Goal: Task Accomplishment & Management: Manage account settings

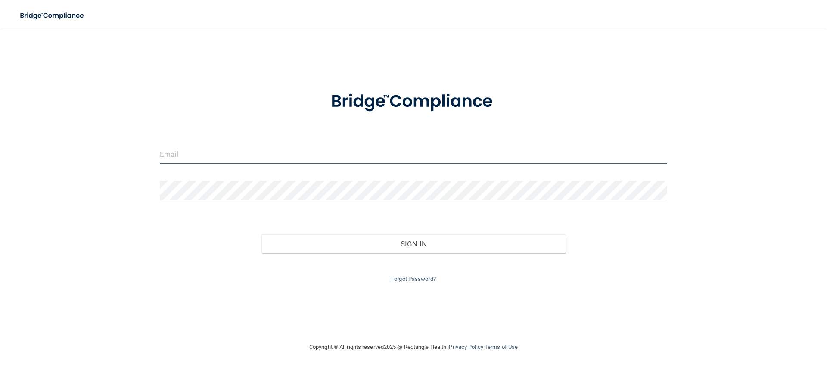
type input "[PERSON_NAME][EMAIL_ADDRESS][PERSON_NAME][DOMAIN_NAME]"
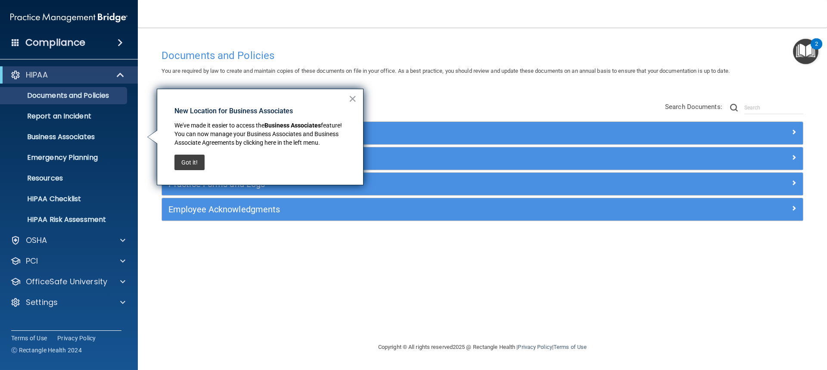
click at [186, 162] on button "Got it!" at bounding box center [189, 163] width 30 height 16
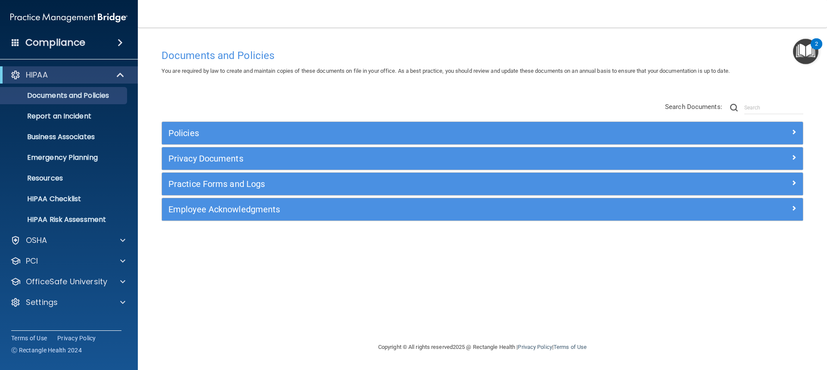
click at [121, 42] on span at bounding box center [120, 42] width 5 height 10
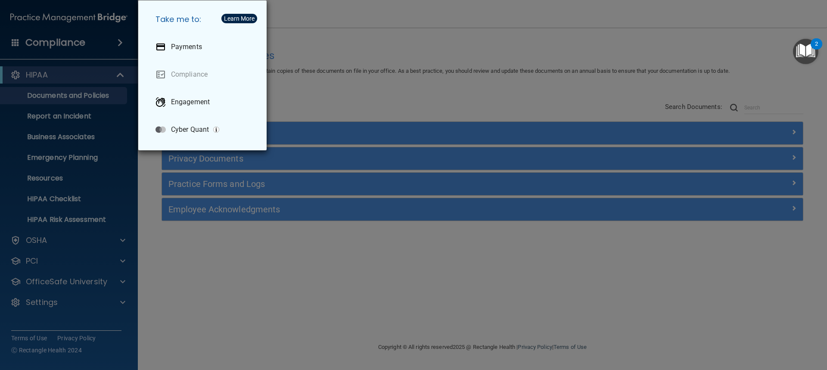
click at [119, 42] on div "Take me to: Payments Compliance Engagement Cyber Quant" at bounding box center [413, 185] width 827 height 370
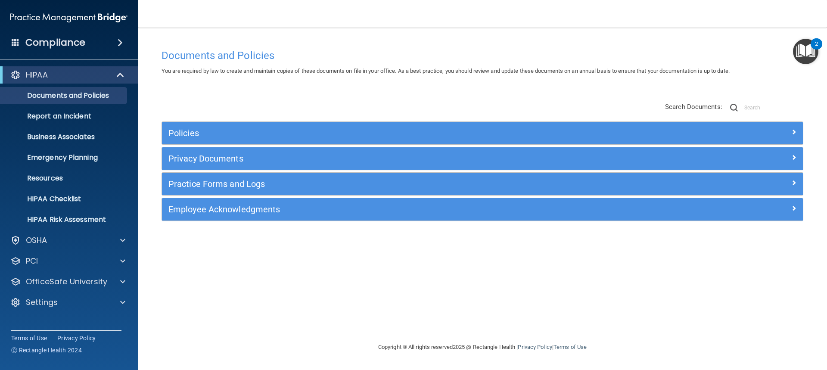
click at [807, 49] on img "Open Resource Center, 2 new notifications" at bounding box center [805, 51] width 25 height 25
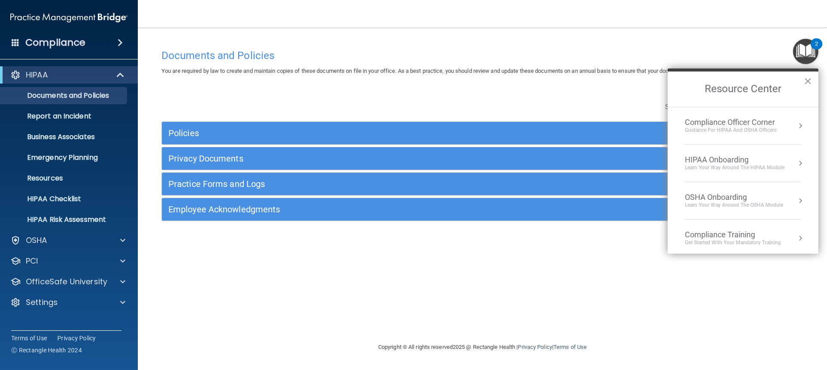
click at [719, 167] on div "Learn Your Way around the HIPAA module" at bounding box center [734, 167] width 99 height 7
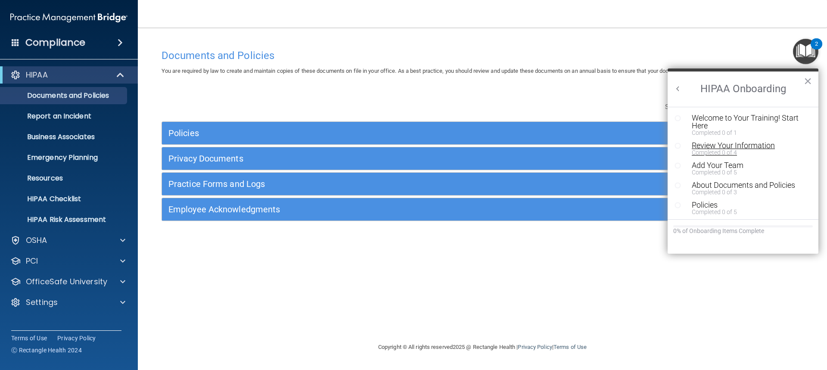
click at [749, 145] on div "Review Your Information" at bounding box center [746, 146] width 109 height 8
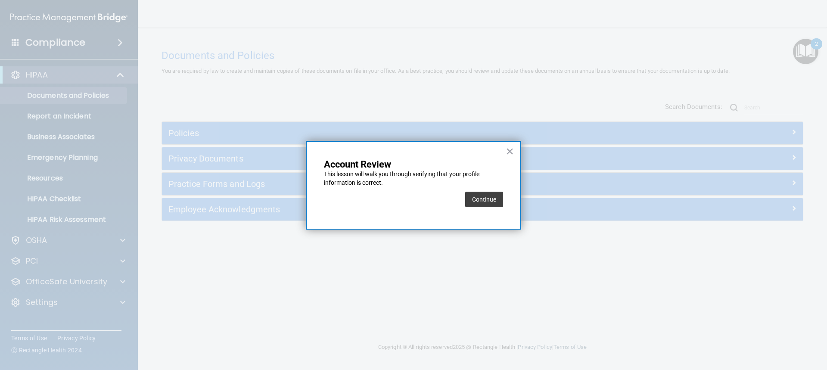
click at [494, 200] on button "Continue" at bounding box center [484, 200] width 38 height 16
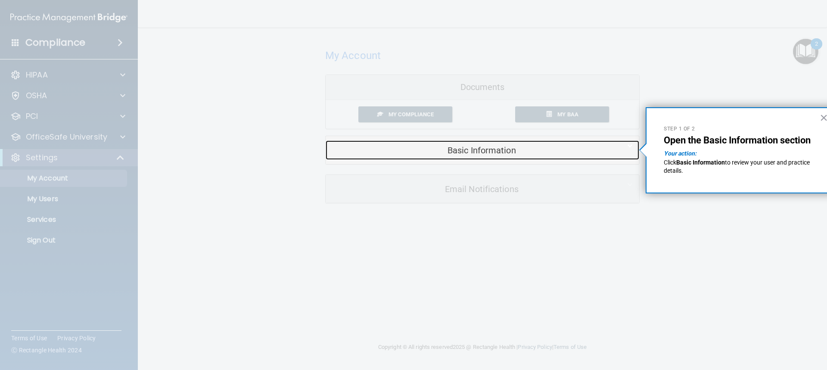
click at [480, 147] on h5 "Basic Information" at bounding box center [469, 150] width 274 height 9
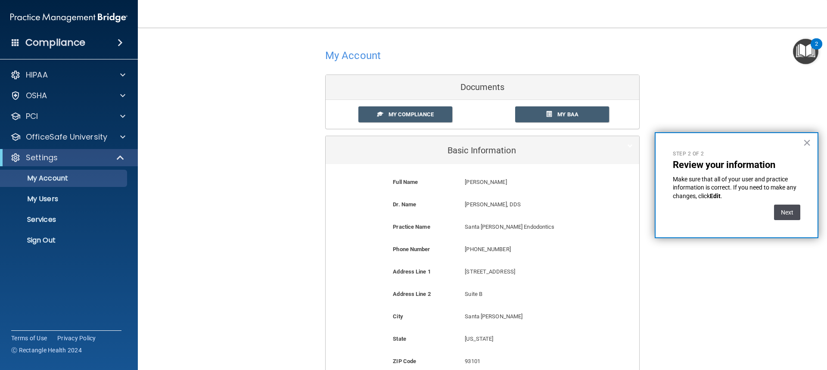
click at [783, 216] on button "Next" at bounding box center [787, 213] width 26 height 16
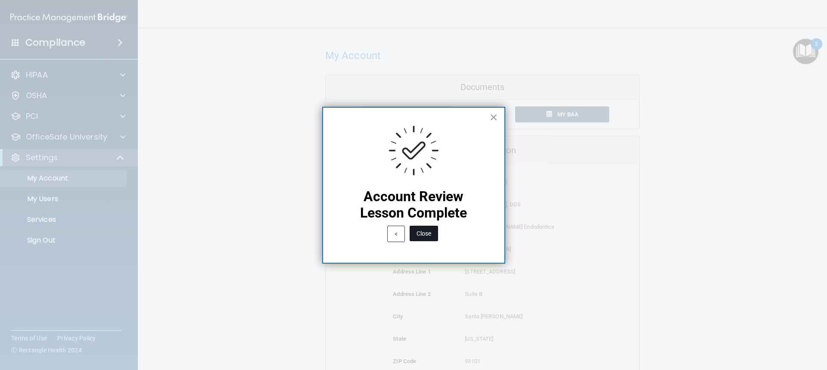
click at [418, 236] on button "Close" at bounding box center [424, 234] width 28 height 16
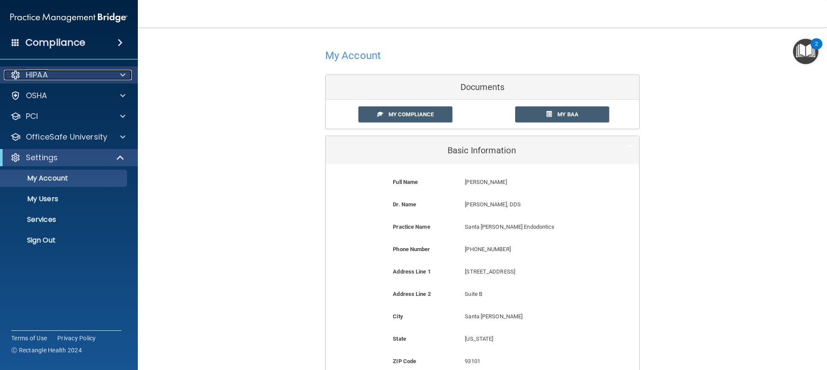
click at [107, 73] on div "HIPAA" at bounding box center [57, 75] width 107 height 10
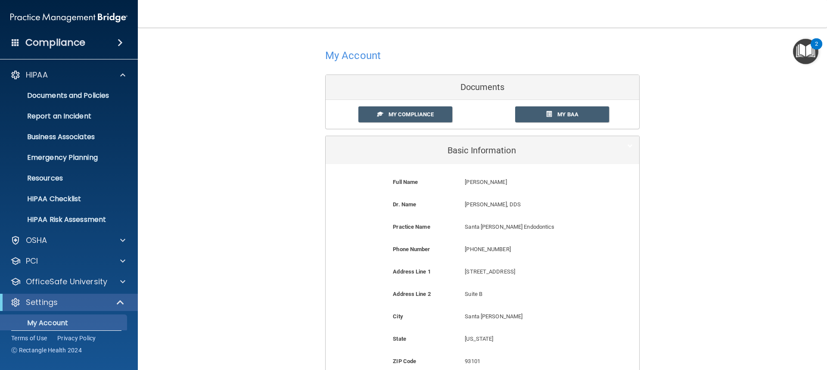
click at [118, 46] on span at bounding box center [120, 42] width 5 height 10
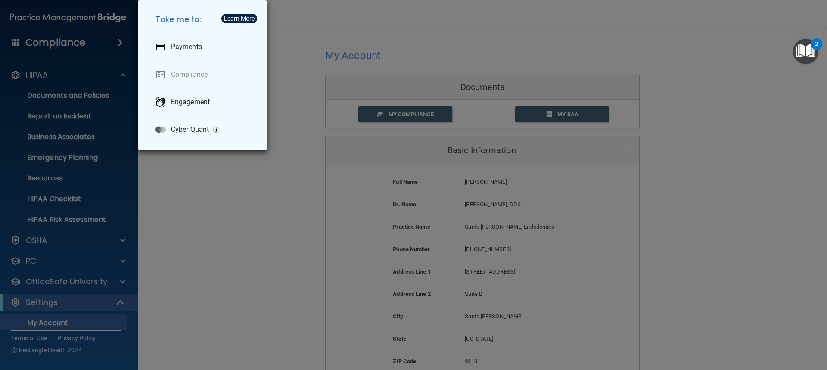
click at [123, 173] on div "Take me to: Payments Compliance Engagement Cyber Quant" at bounding box center [413, 185] width 827 height 370
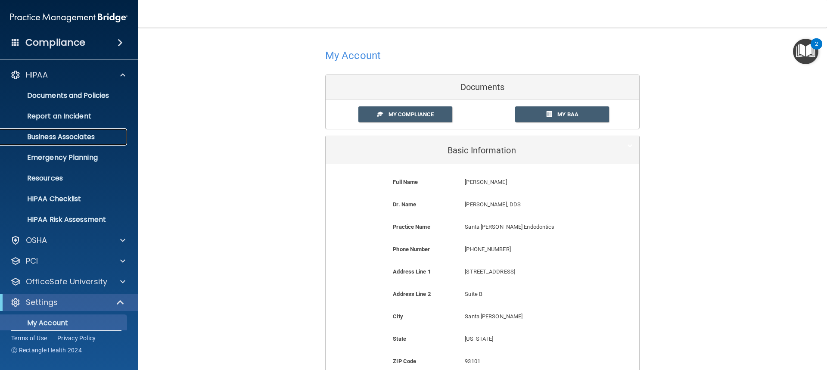
click at [90, 133] on p "Business Associates" at bounding box center [65, 137] width 118 height 9
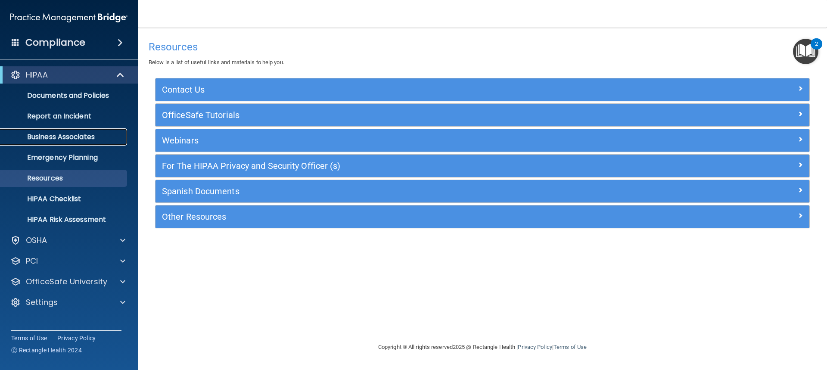
click at [63, 138] on p "Business Associates" at bounding box center [65, 137] width 118 height 9
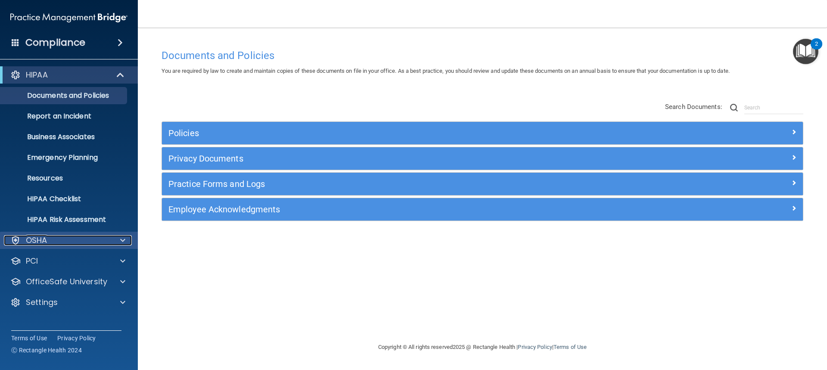
click at [75, 242] on div "OSHA" at bounding box center [57, 240] width 107 height 10
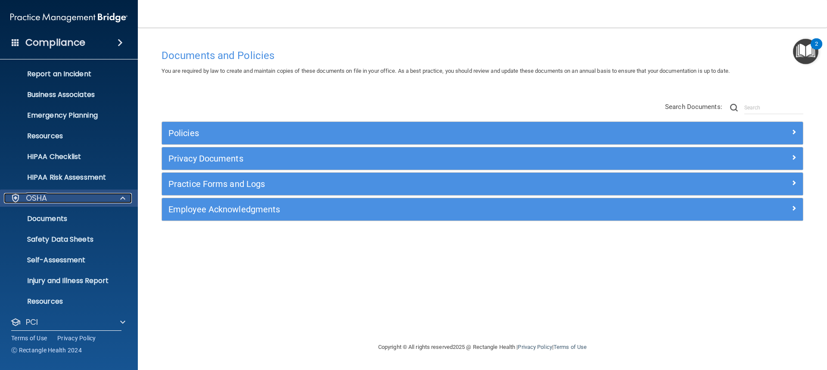
scroll to position [91, 0]
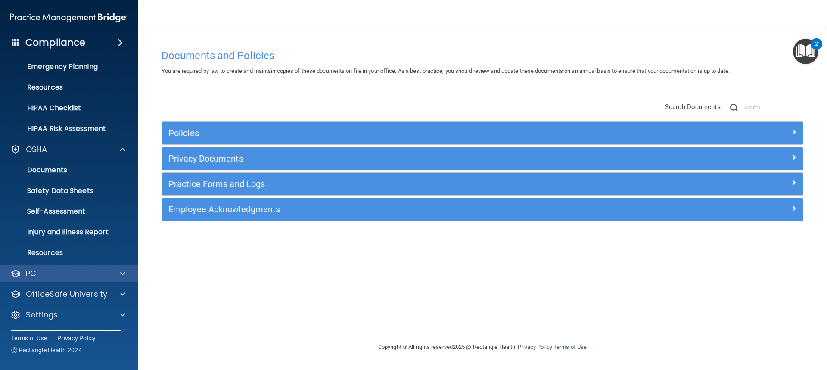
click at [112, 266] on div "PCI" at bounding box center [69, 273] width 138 height 17
click at [126, 270] on div at bounding box center [122, 273] width 22 height 10
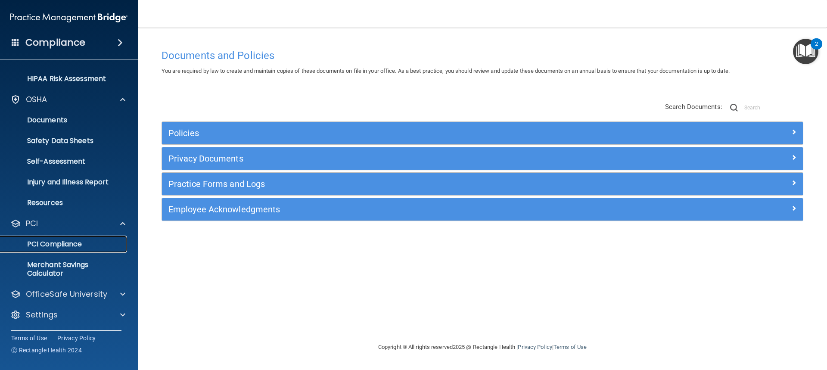
click at [100, 241] on p "PCI Compliance" at bounding box center [65, 244] width 118 height 9
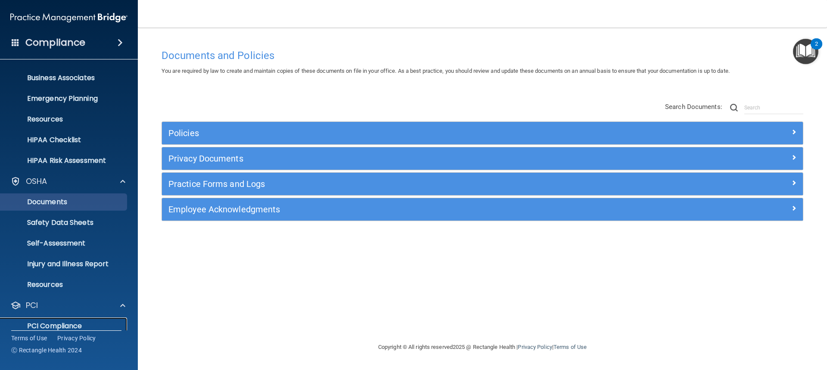
scroll to position [0, 0]
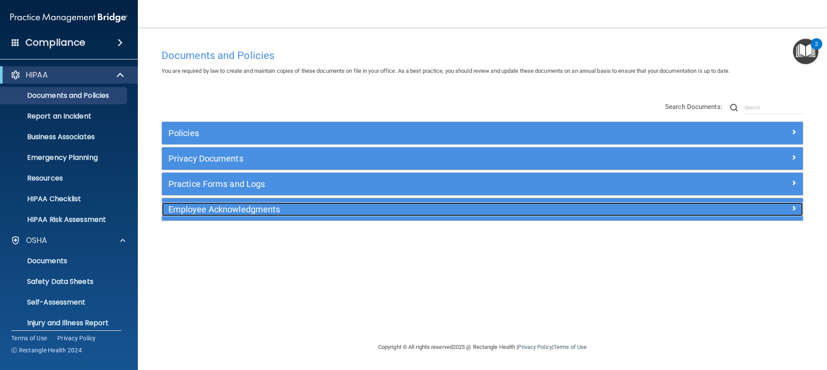
click at [793, 208] on span at bounding box center [793, 208] width 5 height 10
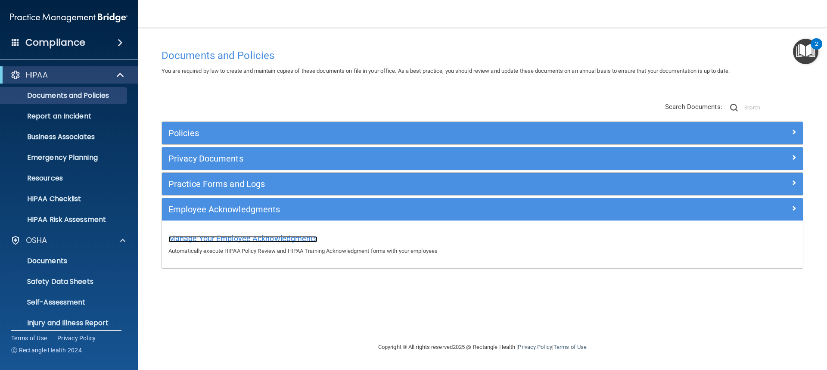
click at [213, 238] on span "Manage Your Employee Acknowledgments" at bounding box center [242, 238] width 149 height 9
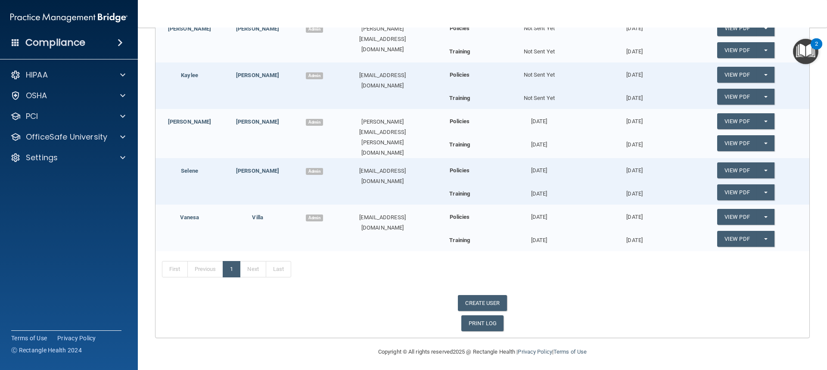
scroll to position [99, 0]
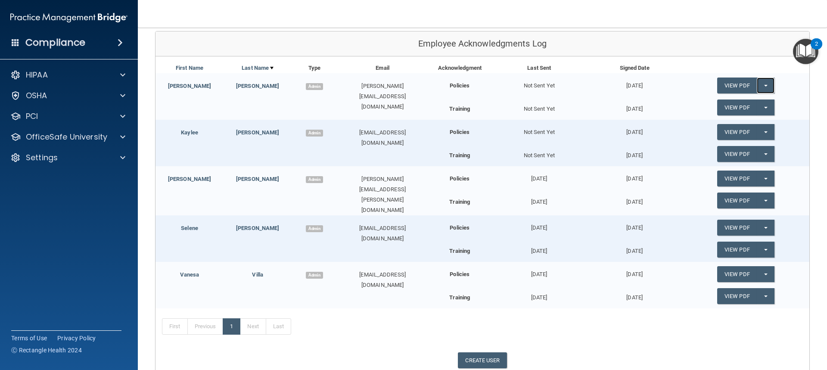
click at [764, 85] on span "button" at bounding box center [765, 86] width 3 height 2
click at [764, 86] on span "button" at bounding box center [765, 86] width 3 height 2
click at [253, 86] on link "Elizarraraz" at bounding box center [257, 86] width 43 height 6
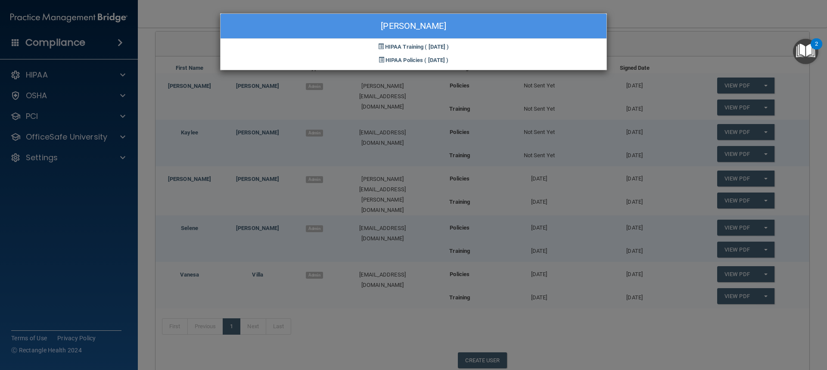
click at [457, 118] on div "Adriana Elizarraraz HIPAA Training ( 05/21/2024 ) HIPAA Policies ( 05/21/2024 )" at bounding box center [413, 185] width 827 height 370
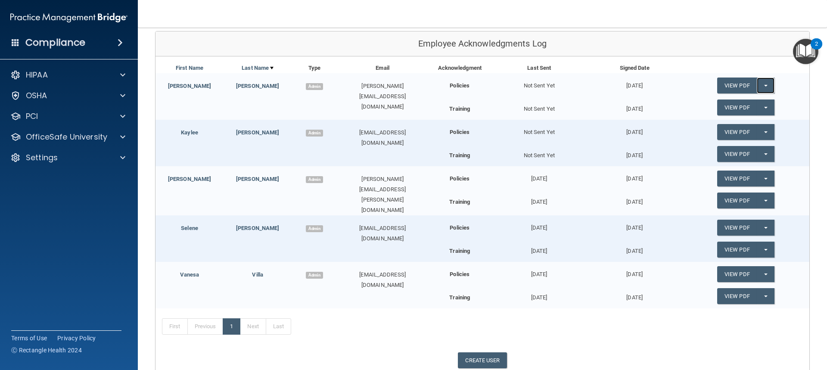
click at [764, 87] on span "button" at bounding box center [765, 86] width 3 height 2
click at [758, 101] on link "Update Acknowledgment" at bounding box center [756, 102] width 79 height 13
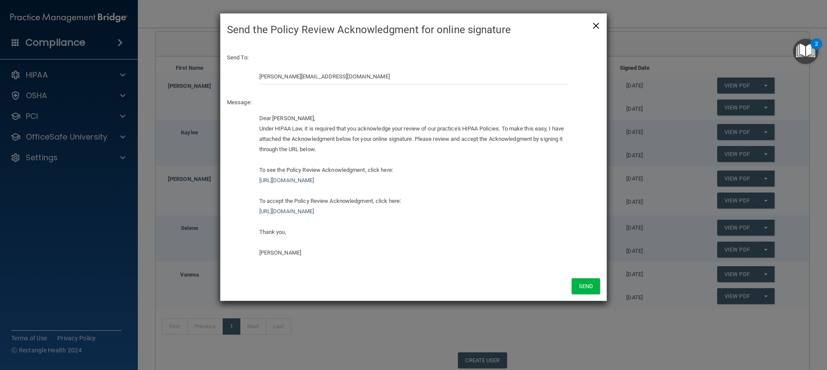
click at [594, 21] on span "×" at bounding box center [596, 24] width 8 height 17
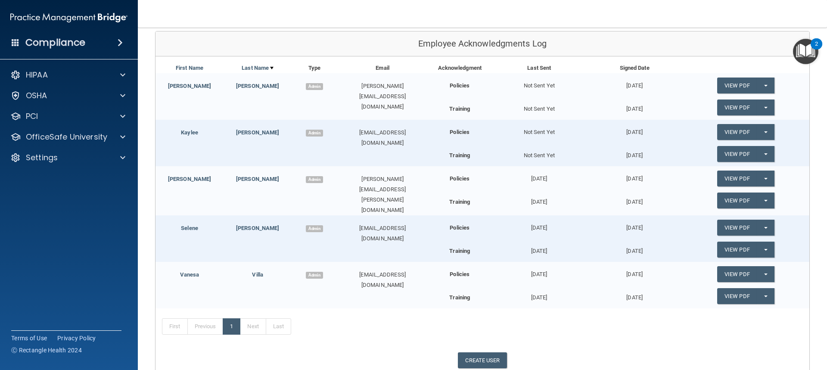
click at [310, 225] on span "Admin" at bounding box center [314, 228] width 17 height 7
click at [255, 226] on link "Ramirez" at bounding box center [257, 228] width 43 height 6
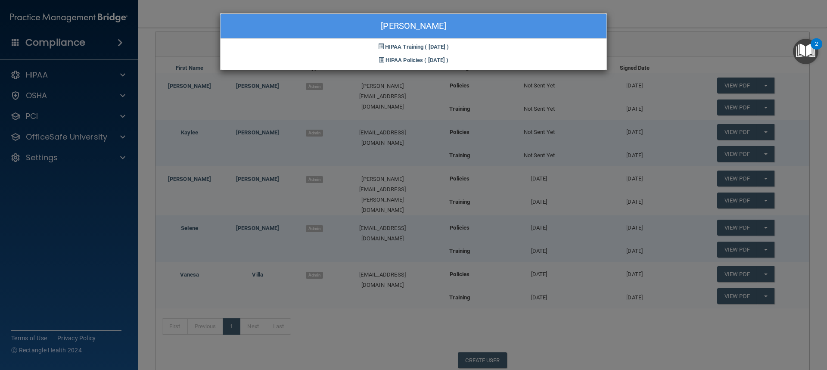
click at [189, 225] on div "Selene Ramirez HIPAA Training ( 05/14/2024 ) HIPAA Policies ( 05/14/2024 )" at bounding box center [413, 185] width 827 height 370
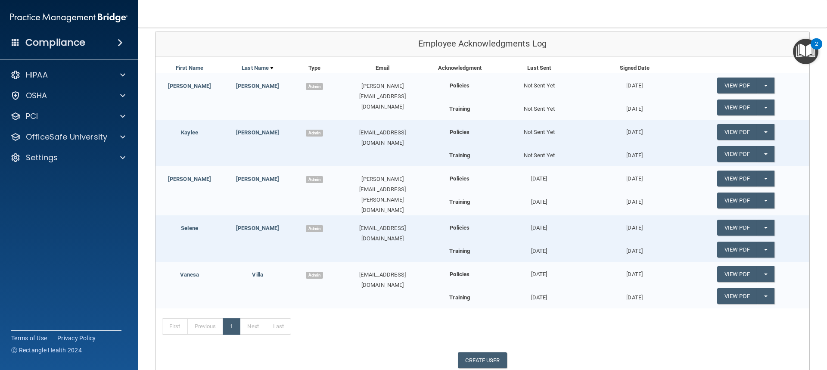
click at [189, 225] on link "Selene" at bounding box center [189, 228] width 17 height 6
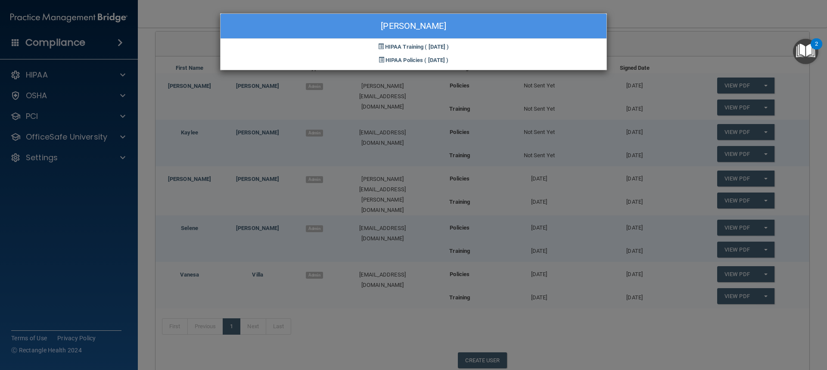
click at [189, 225] on div "Selene Ramirez HIPAA Training ( 05/14/2024 ) HIPAA Policies ( 05/14/2024 )" at bounding box center [413, 185] width 827 height 370
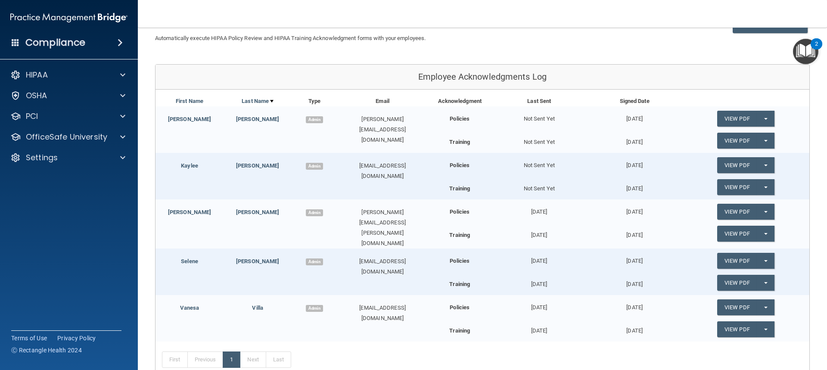
scroll to position [0, 0]
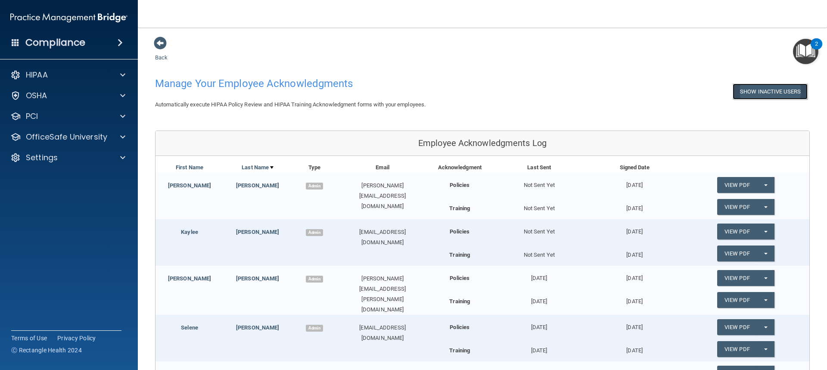
click at [771, 90] on button "Show Inactive Users" at bounding box center [770, 92] width 75 height 16
click at [765, 90] on button "Hide Inactive Users" at bounding box center [771, 92] width 71 height 16
click at [764, 90] on button "Show Inactive Users" at bounding box center [770, 92] width 75 height 16
click at [764, 90] on button "Hide Inactive Users" at bounding box center [771, 92] width 71 height 16
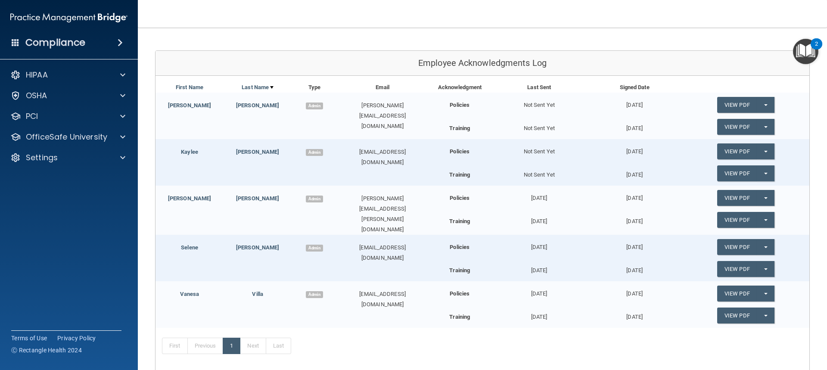
scroll to position [99, 0]
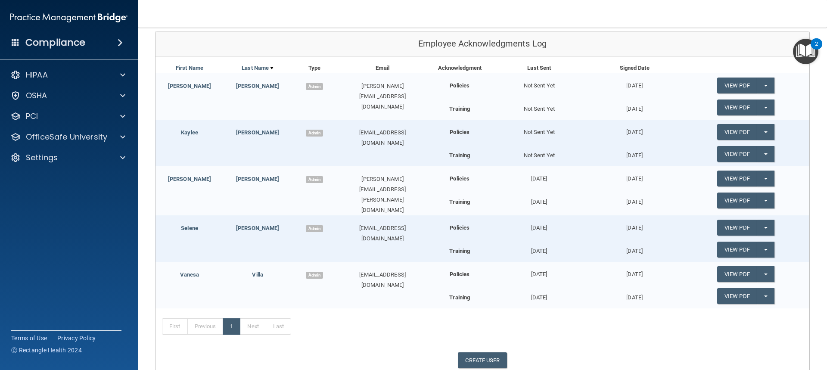
click at [524, 132] on div "Not Sent Yet" at bounding box center [538, 129] width 95 height 18
click at [695, 45] on div "Employee Acknowledgments Log" at bounding box center [482, 43] width 654 height 25
click at [816, 49] on div "2" at bounding box center [816, 49] width 3 height 11
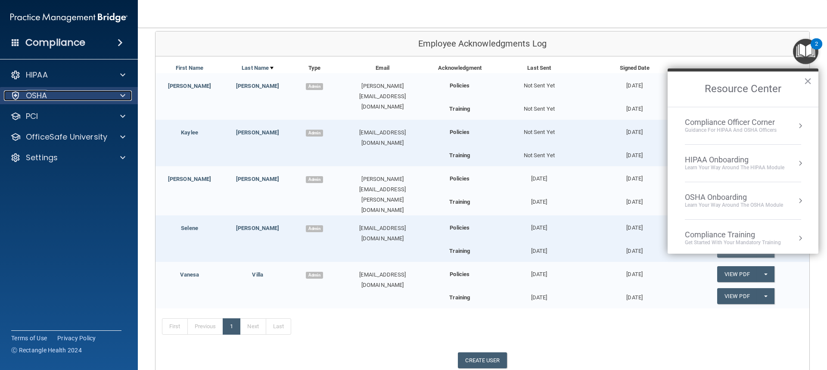
click at [121, 96] on span at bounding box center [122, 95] width 5 height 10
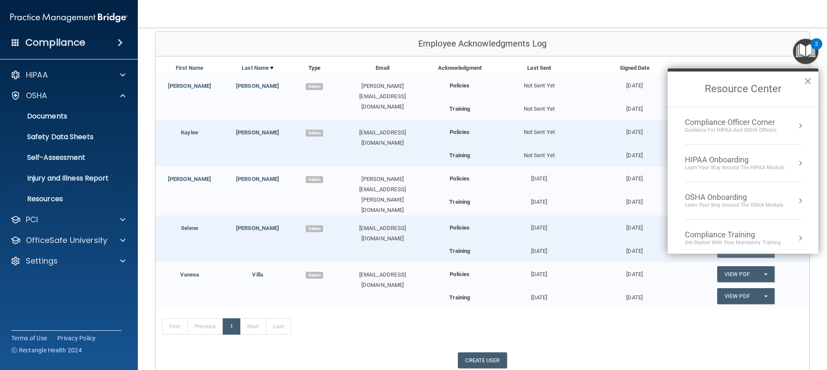
click at [809, 81] on button "×" at bounding box center [808, 81] width 8 height 14
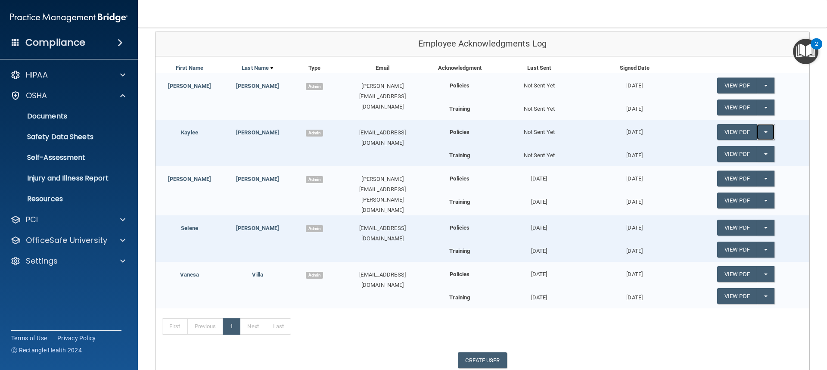
click at [762, 132] on button "Split button!" at bounding box center [766, 132] width 18 height 16
click at [767, 146] on link "Update Acknowledgment" at bounding box center [756, 149] width 79 height 13
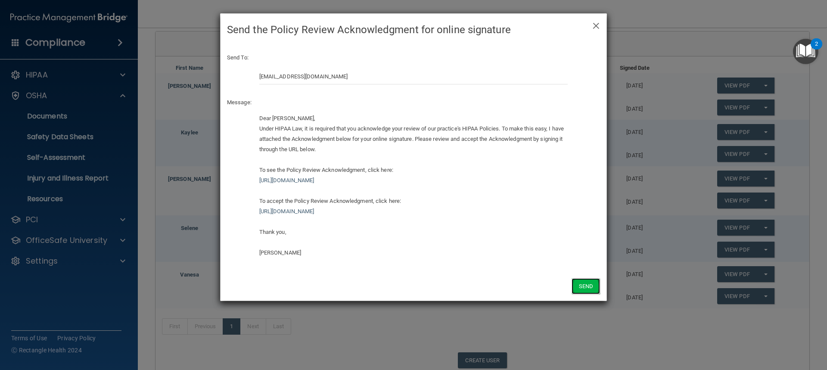
click at [586, 288] on button "Send" at bounding box center [585, 286] width 28 height 16
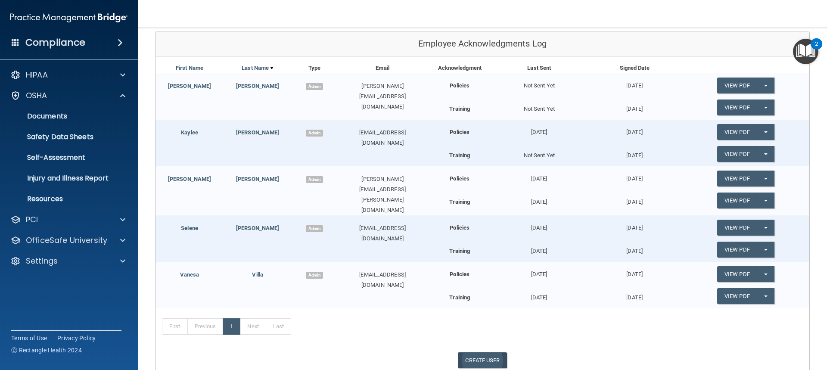
click at [484, 355] on link "CREATE USER" at bounding box center [482, 360] width 49 height 16
select select "practice_admin"
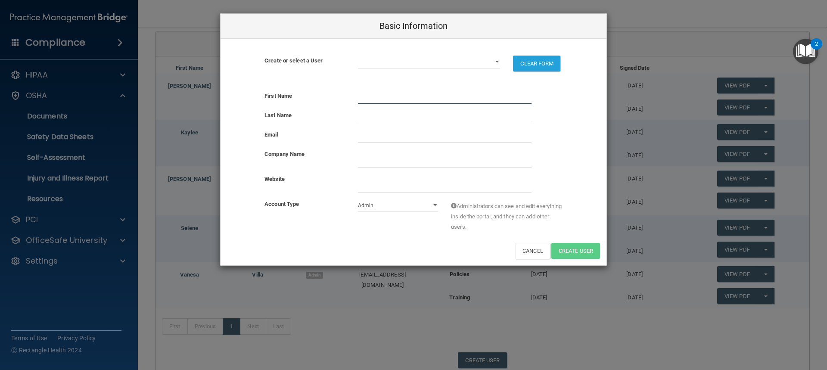
click at [380, 93] on input "text" at bounding box center [445, 97] width 174 height 13
type input "Alda"
click at [367, 117] on input "text" at bounding box center [445, 116] width 174 height 13
type input "Escarcega"
click at [438, 133] on input "email" at bounding box center [445, 136] width 174 height 13
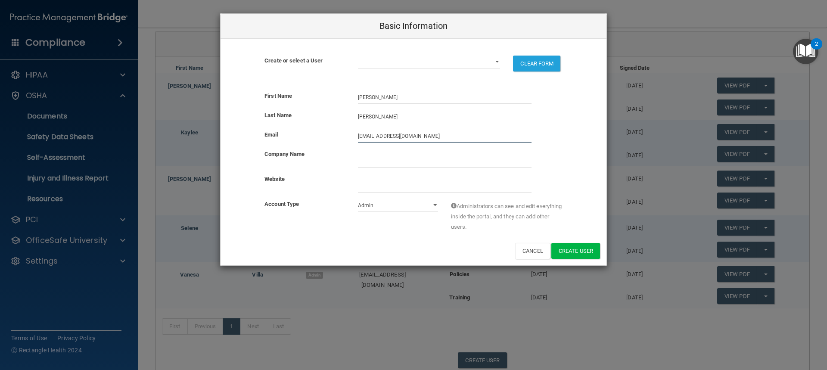
type input "aldaandalice@gmail.com"
click at [406, 161] on input "company_name" at bounding box center [445, 161] width 174 height 13
type input "Santa [PERSON_NAME] Endodontics"
click at [455, 186] on input "website" at bounding box center [445, 186] width 174 height 13
type input "www.sbendo.com"
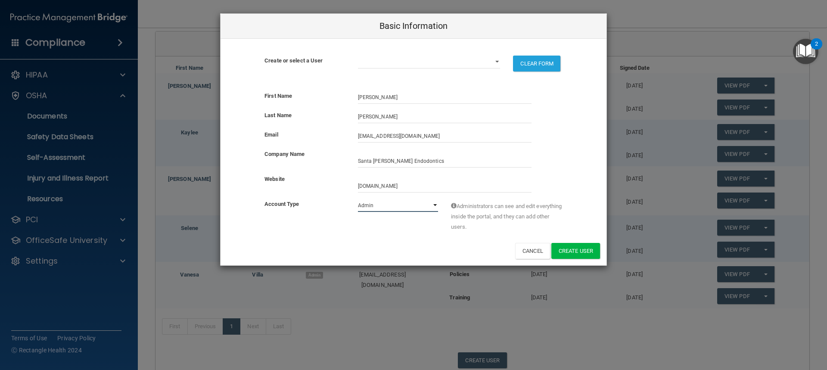
click at [437, 203] on select "Admin Member" at bounding box center [398, 205] width 81 height 13
click at [580, 253] on button "Create User" at bounding box center [575, 251] width 49 height 16
click at [432, 202] on select "Admin Member" at bounding box center [398, 205] width 81 height 13
click at [495, 61] on select "adriana@sbendo.com kaylee@sbendo.com michele@sbendo.com selene@sbendo.com terry…" at bounding box center [429, 62] width 143 height 13
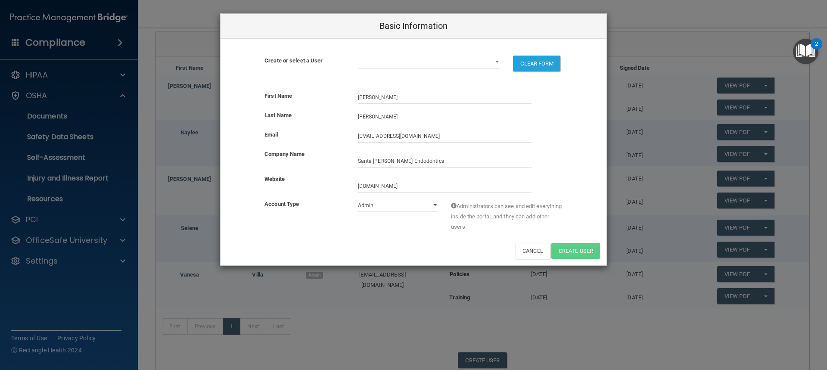
click at [576, 131] on div "Email aldaandalice@gmail.com" at bounding box center [413, 136] width 386 height 13
click at [429, 59] on select "adriana@sbendo.com kaylee@sbendo.com michele@sbendo.com selene@sbendo.com terry…" at bounding box center [429, 62] width 143 height 13
drag, startPoint x: 576, startPoint y: 145, endPoint x: 571, endPoint y: 150, distance: 7.6
click at [575, 145] on div "Email aldaandalice@gmail.com" at bounding box center [413, 139] width 386 height 19
click at [433, 205] on select "Admin Member" at bounding box center [398, 205] width 81 height 13
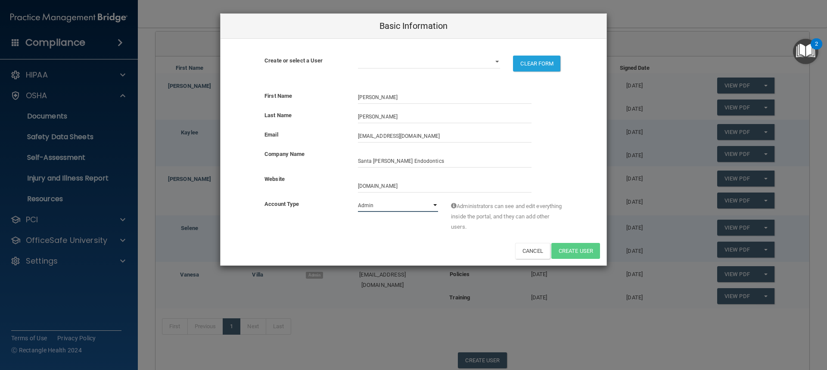
select select "practice_member"
click at [358, 199] on select "Admin Member" at bounding box center [398, 205] width 81 height 13
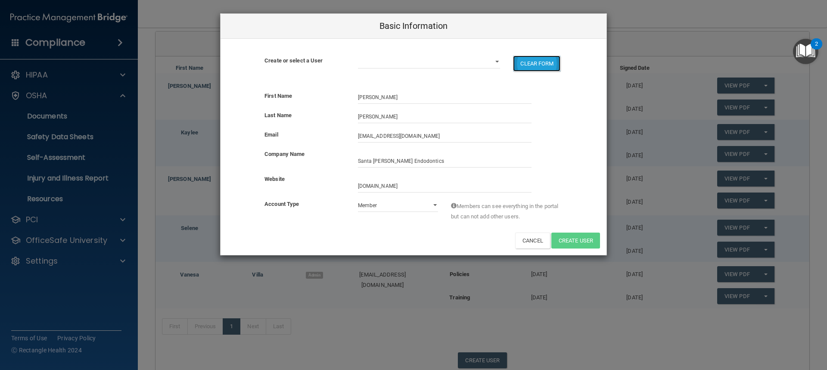
click at [523, 66] on button "CLEAR FORM" at bounding box center [536, 64] width 47 height 16
select select "practice_admin"
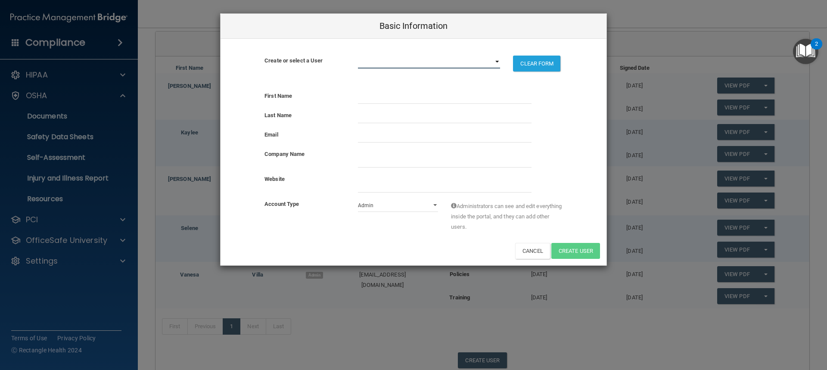
click at [495, 60] on select "adriana@sbendo.com kaylee@sbendo.com michele@sbendo.com selene@sbendo.com terry…" at bounding box center [429, 62] width 143 height 13
select select "3"
click at [358, 56] on select "adriana@sbendo.com kaylee@sbendo.com michele@sbendo.com selene@sbendo.com terry…" at bounding box center [429, 62] width 143 height 13
select select "practice_admin"
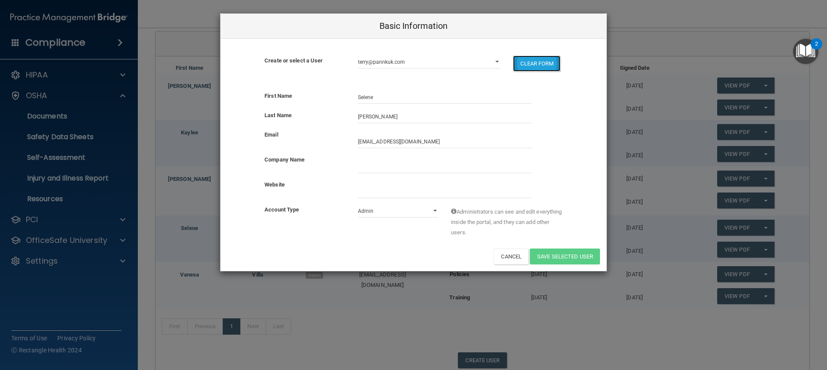
click at [548, 64] on button "CLEAR FORM" at bounding box center [536, 64] width 47 height 16
select select
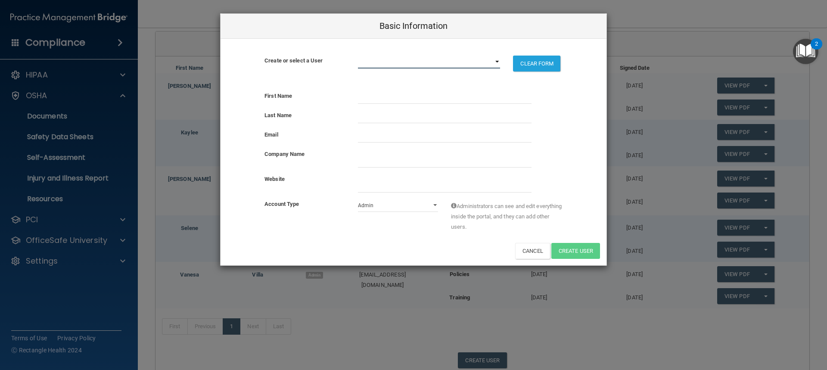
click at [478, 59] on select "adriana@sbendo.com kaylee@sbendo.com michele@sbendo.com selene@sbendo.com terry…" at bounding box center [429, 62] width 143 height 13
click at [474, 58] on select "adriana@sbendo.com kaylee@sbendo.com michele@sbendo.com selene@sbendo.com terry…" at bounding box center [429, 62] width 143 height 13
click at [475, 58] on select "adriana@sbendo.com kaylee@sbendo.com michele@sbendo.com selene@sbendo.com terry…" at bounding box center [429, 62] width 143 height 13
click at [474, 59] on select "adriana@sbendo.com kaylee@sbendo.com michele@sbendo.com selene@sbendo.com terry…" at bounding box center [429, 62] width 143 height 13
click at [436, 205] on select "Admin Member" at bounding box center [398, 205] width 81 height 13
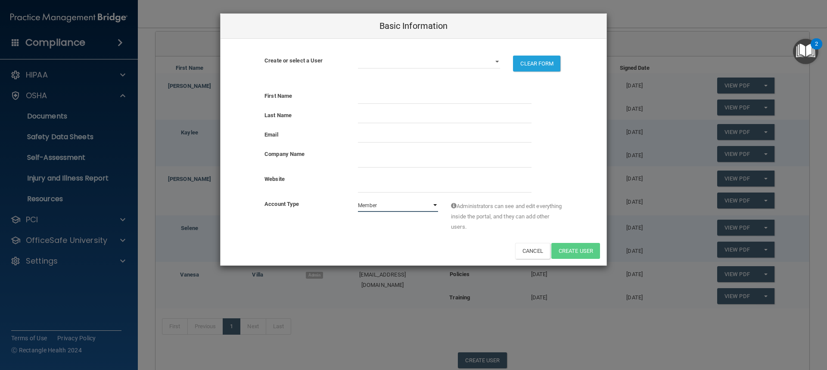
click at [358, 199] on select "Admin Member" at bounding box center [398, 205] width 81 height 13
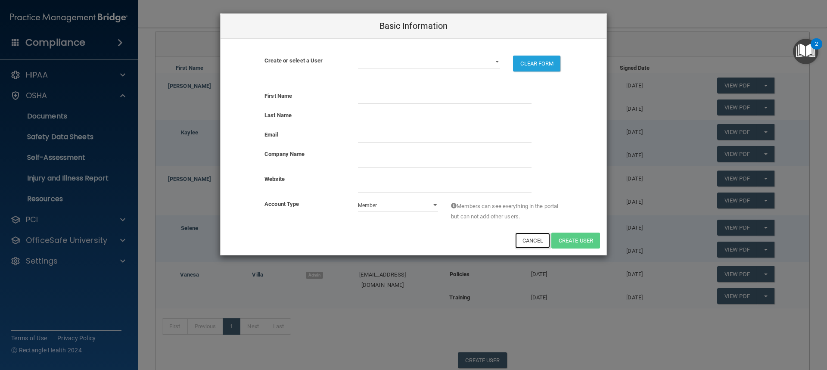
click at [523, 239] on button "Cancel" at bounding box center [532, 241] width 35 height 16
select select "practice_admin"
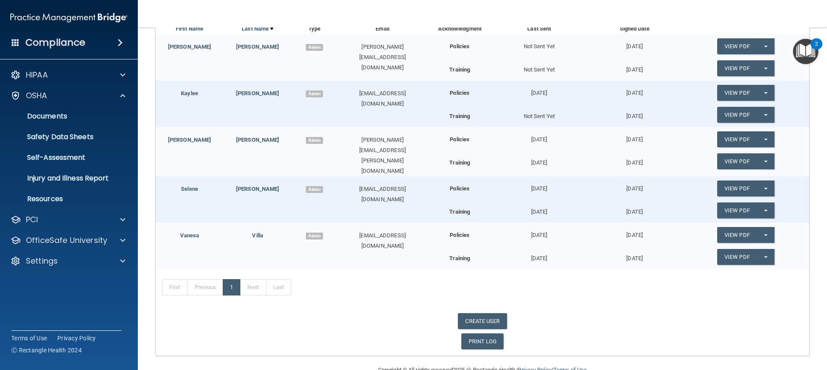
scroll to position [157, 0]
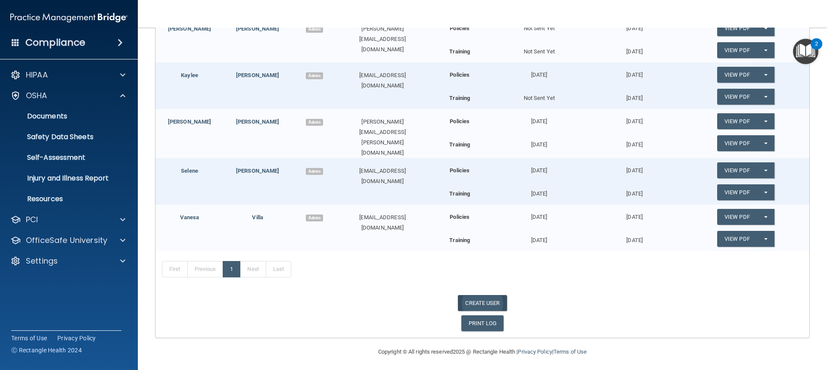
click at [473, 301] on link "CREATE USER" at bounding box center [482, 303] width 49 height 16
click at [489, 301] on link "CREATE USER" at bounding box center [482, 303] width 49 height 16
click at [488, 301] on link "CREATE USER" at bounding box center [482, 303] width 49 height 16
select select "practice_admin"
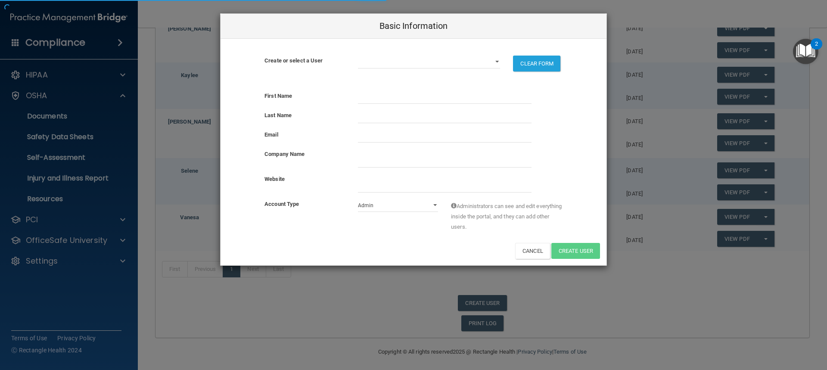
click at [527, 100] on span at bounding box center [526, 97] width 7 height 7
select select "practice_admin"
click at [559, 127] on div "Last Name" at bounding box center [413, 119] width 386 height 19
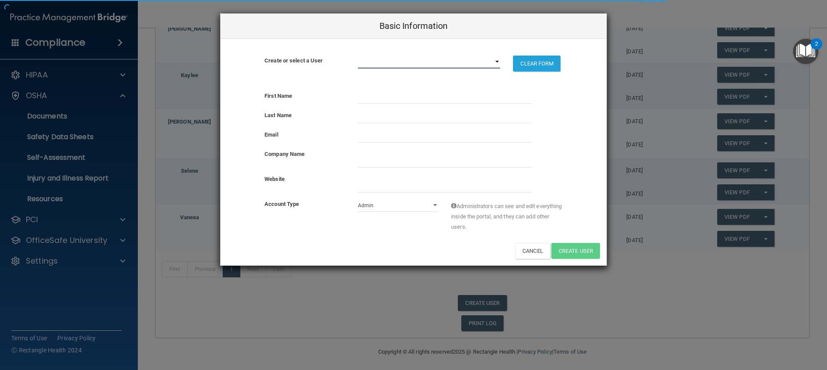
click at [381, 58] on select "adriana@sbendo.com aldaandalice@gmail.com kaylee@sbendo.com michele@sbendo.com …" at bounding box center [429, 62] width 143 height 13
select select "practice_admin"
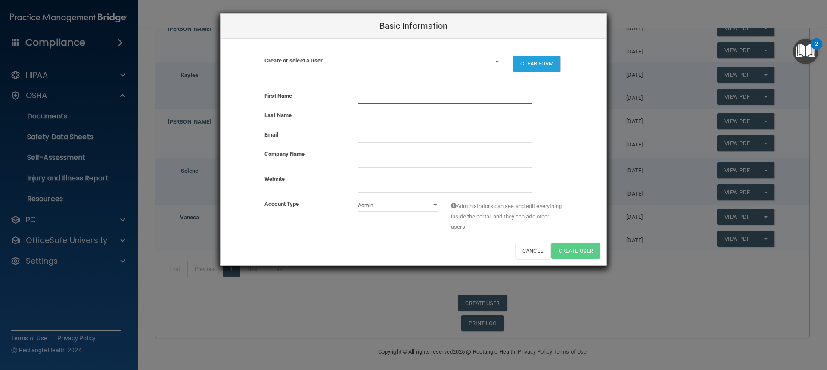
click at [430, 93] on input "text" at bounding box center [445, 97] width 174 height 13
type input "Alda"
click at [368, 118] on input "text" at bounding box center [445, 116] width 174 height 13
drag, startPoint x: 388, startPoint y: 118, endPoint x: 376, endPoint y: 116, distance: 12.2
click at [376, 116] on input "Escarcgea" at bounding box center [445, 116] width 174 height 13
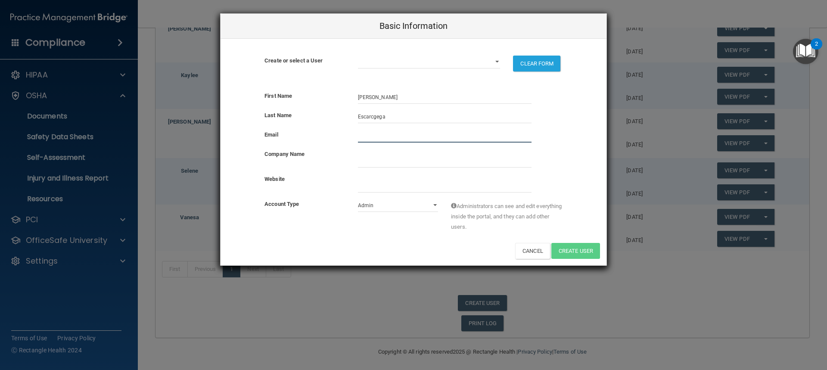
click at [375, 133] on input "email" at bounding box center [445, 136] width 174 height 13
click at [390, 115] on input "Escarcgega" at bounding box center [445, 116] width 174 height 13
click at [377, 120] on input "Escarcgega" at bounding box center [445, 116] width 174 height 13
type input "Escarcega"
click at [395, 139] on input "email" at bounding box center [445, 136] width 174 height 13
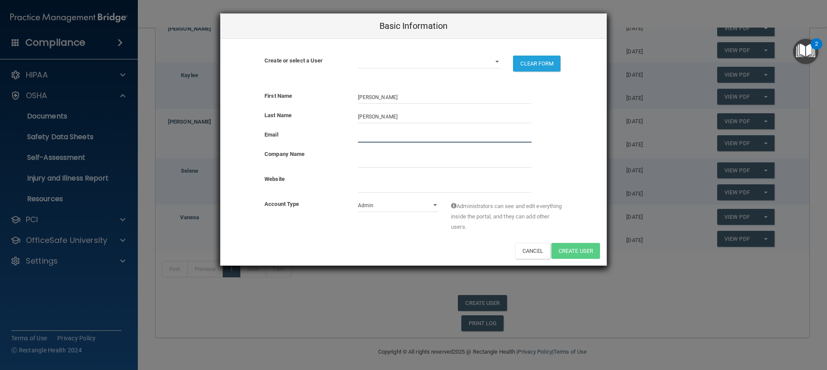
type input "A"
type input "aldaandalice@gmail.com"
click at [527, 160] on span at bounding box center [526, 161] width 7 height 7
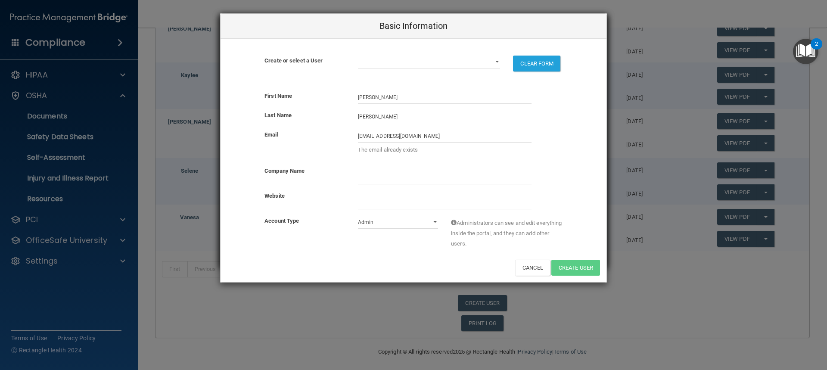
type input "Santa [PERSON_NAME] Endodontics"
type input "Terry"
type input "Pannkuk"
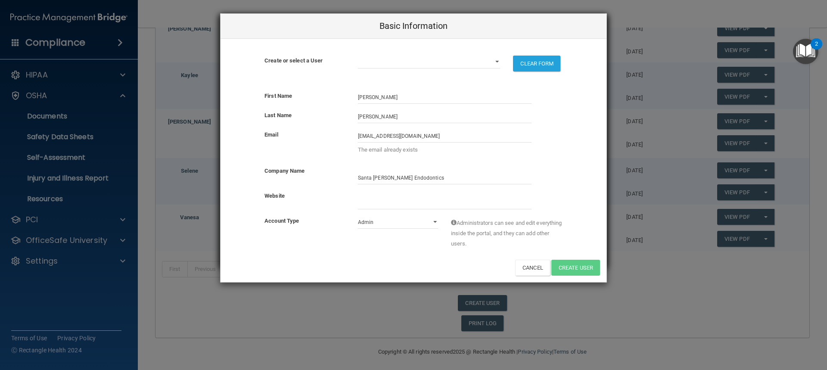
type input "Terry"
type input "Pannkuk"
type input "[PERSON_NAME][EMAIL_ADDRESS][PERSON_NAME][DOMAIN_NAME]"
type input "www.puredentallearning.com"
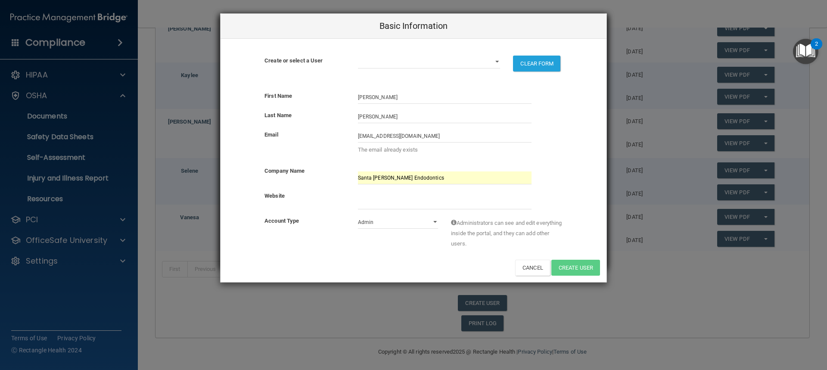
type input "www.puredentallearning.com"
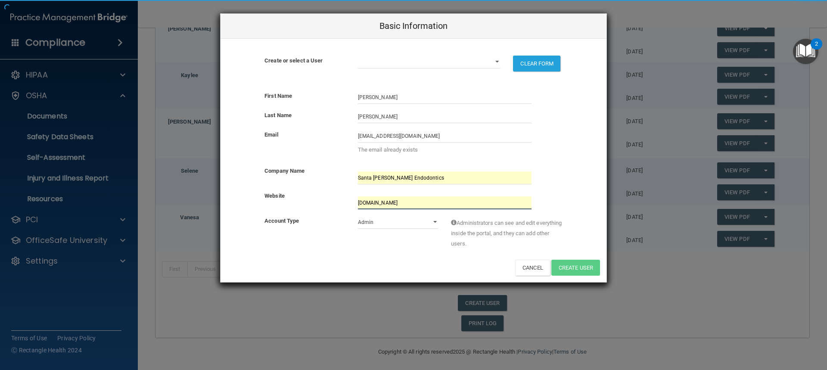
click at [407, 203] on input "website" at bounding box center [445, 202] width 174 height 13
drag, startPoint x: 438, startPoint y: 205, endPoint x: 287, endPoint y: 202, distance: 150.7
click at [287, 202] on div "Website" at bounding box center [413, 200] width 386 height 19
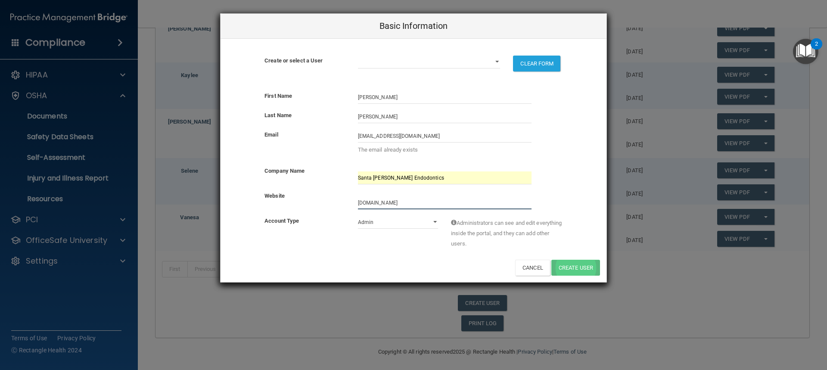
type input "www.sbendo.com"
click at [587, 254] on div "First Name Alda Last Name Escarcega Email aldaandalice@gmail.com The email alre…" at bounding box center [413, 183] width 386 height 198
drag, startPoint x: 586, startPoint y: 253, endPoint x: 589, endPoint y: 250, distance: 4.6
click at [589, 250] on div "Account Type Admin Member Administrators can see and edit everything inside the…" at bounding box center [413, 238] width 386 height 44
click at [583, 250] on div "Account Type Admin Member Administrators can see and edit everything inside the…" at bounding box center [413, 234] width 386 height 37
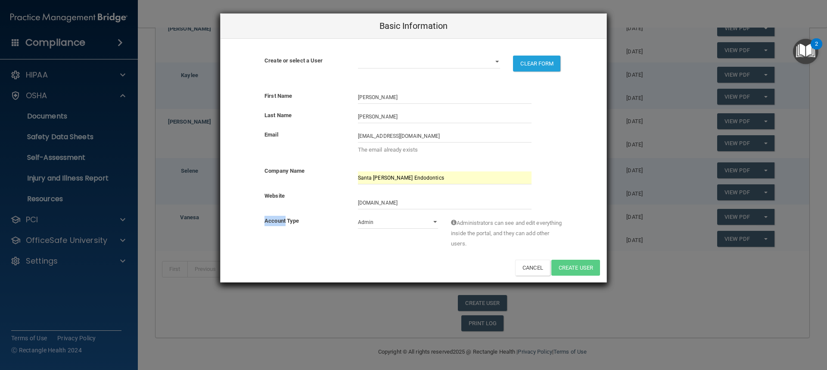
click at [584, 249] on div "Account Type Admin Member Administrators can see and edit everything inside the…" at bounding box center [413, 234] width 386 height 37
click at [664, 301] on div "Basic Information Create or select a User adriana@sbendo.com aldaandalice@gmail…" at bounding box center [413, 185] width 827 height 370
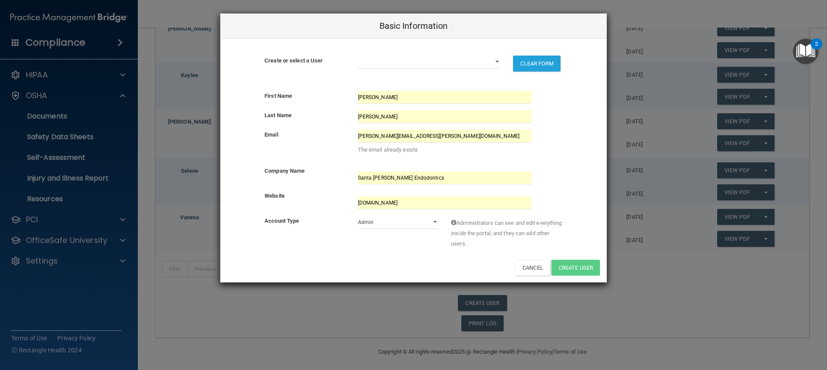
drag, startPoint x: 669, startPoint y: 304, endPoint x: 661, endPoint y: 308, distance: 8.7
click at [669, 305] on div "Basic Information Create or select a User adriana@sbendo.com aldaandalice@gmail…" at bounding box center [413, 185] width 827 height 370
click at [582, 276] on div "First Name Terry Last Name Pannkuk Email terry@pannkuk.com The email already ex…" at bounding box center [413, 183] width 386 height 198
click at [582, 275] on div "First Name Terry Last Name Pannkuk Email terry@pannkuk.com The email already ex…" at bounding box center [413, 183] width 386 height 198
click at [566, 231] on div "Administrators can see and edit everything inside the portal, and they can add …" at bounding box center [506, 234] width 124 height 37
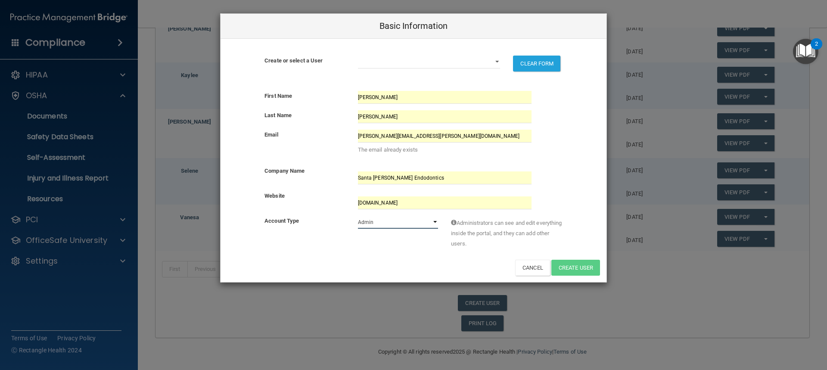
click at [435, 219] on select "Admin Member" at bounding box center [398, 222] width 81 height 13
select select "practice_member"
click at [358, 216] on select "Admin Member" at bounding box center [398, 222] width 81 height 13
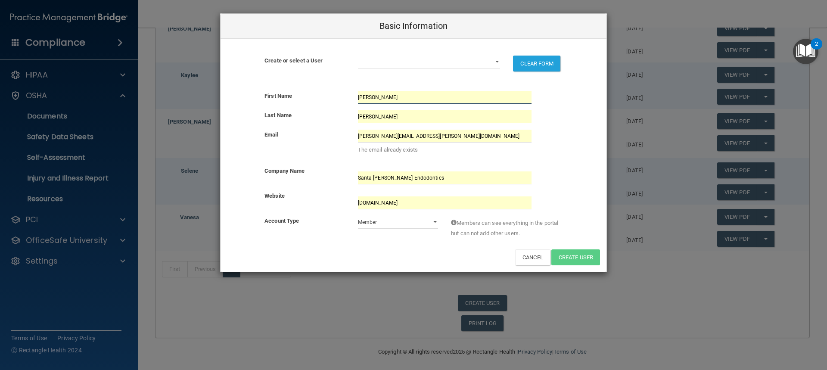
click at [411, 97] on input "Terry" at bounding box center [445, 97] width 174 height 13
type input "Diane"
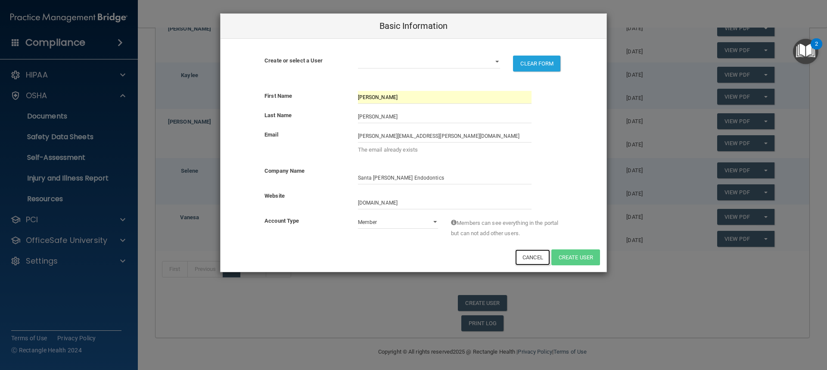
click at [534, 255] on button "Cancel" at bounding box center [532, 257] width 35 height 16
select select "practice_admin"
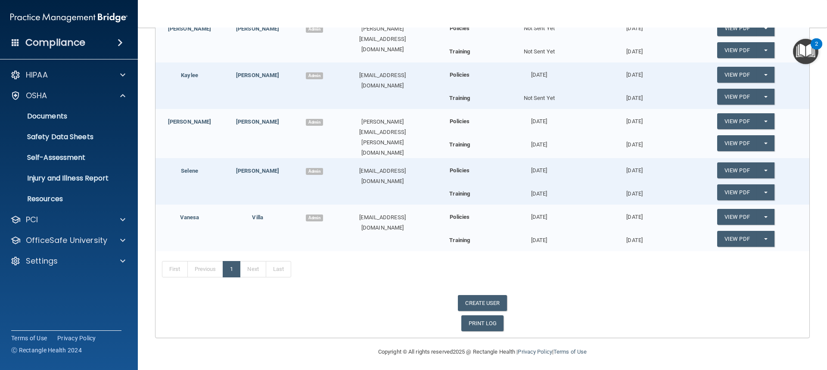
click at [118, 41] on span at bounding box center [120, 42] width 5 height 10
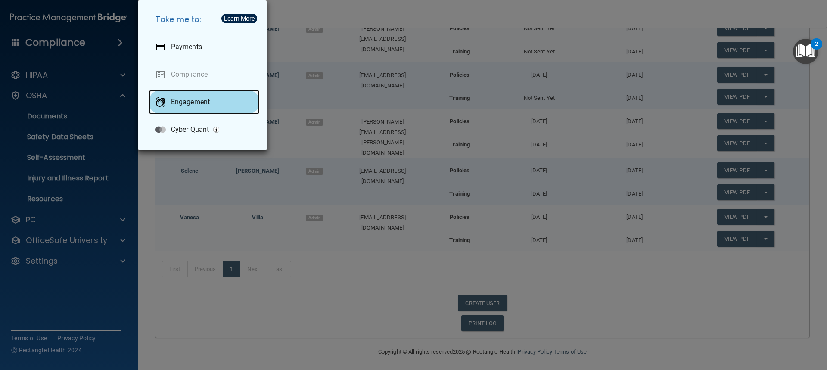
click at [211, 102] on div "Engagement" at bounding box center [204, 102] width 111 height 24
click at [191, 214] on div "Take me to: Payments Compliance Engagement Cyber Quant" at bounding box center [413, 185] width 827 height 370
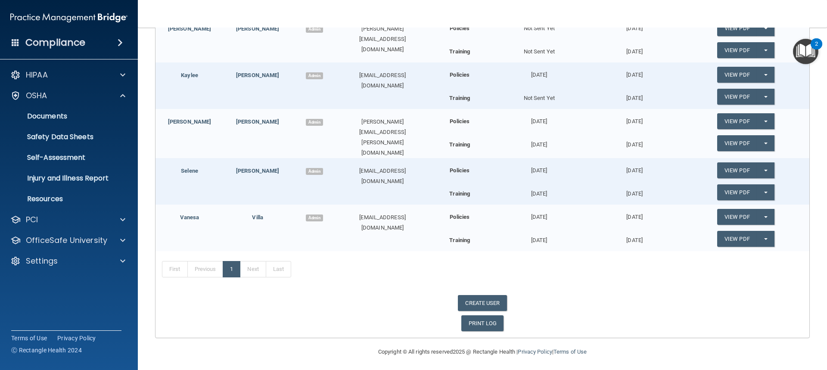
click at [806, 55] on img "Open Resource Center, 2 new notifications" at bounding box center [805, 51] width 25 height 25
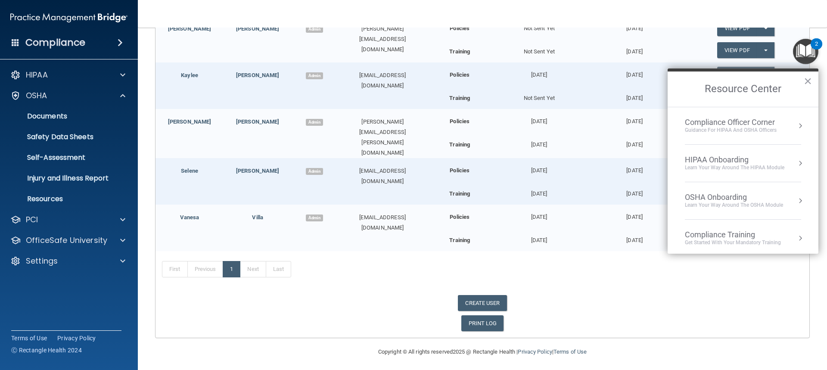
click at [762, 130] on div "Guidance for HIPAA and OSHA Officers" at bounding box center [731, 130] width 92 height 7
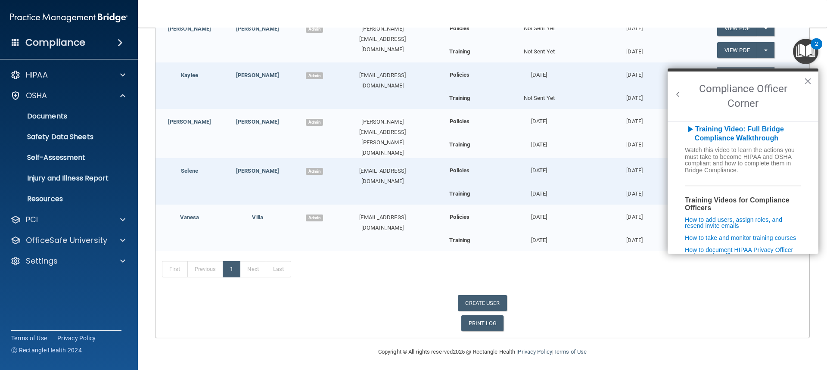
scroll to position [0, 0]
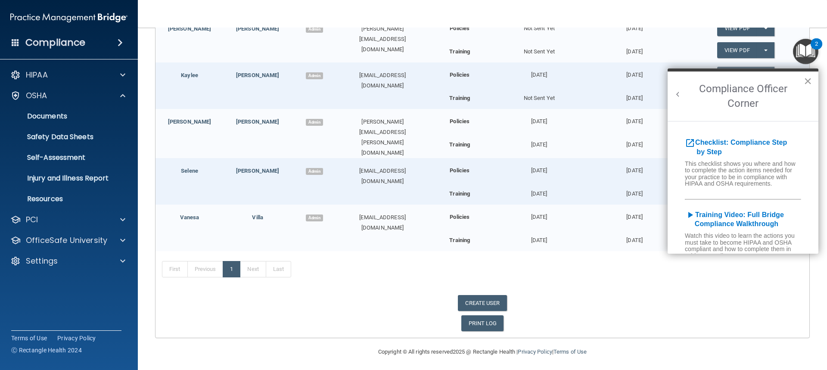
click at [807, 81] on button "×" at bounding box center [808, 81] width 8 height 14
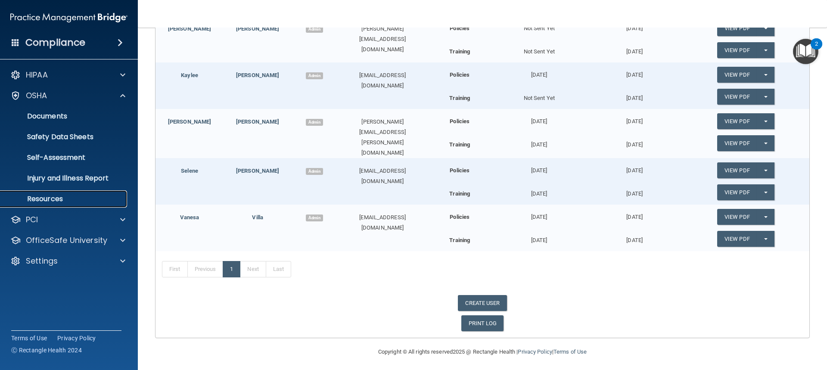
click at [70, 198] on p "Resources" at bounding box center [65, 199] width 118 height 9
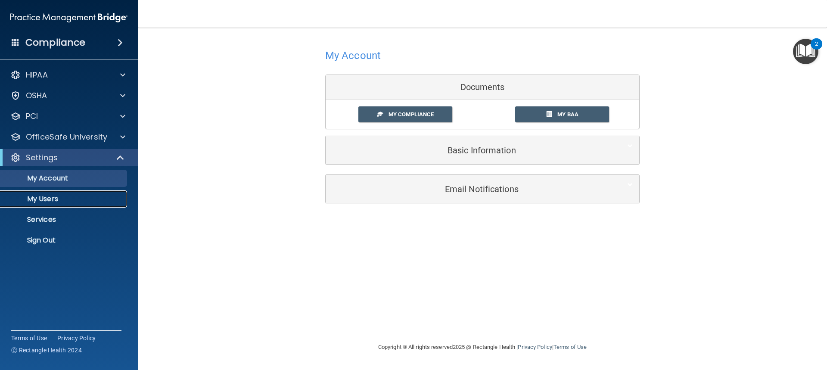
click at [46, 199] on p "My Users" at bounding box center [65, 199] width 118 height 9
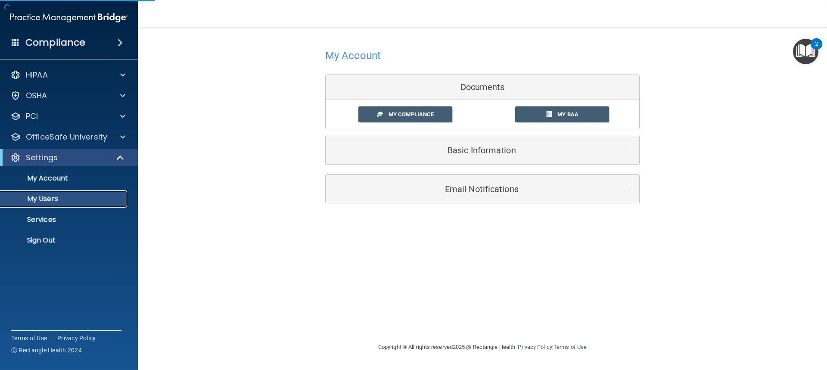
select select "20"
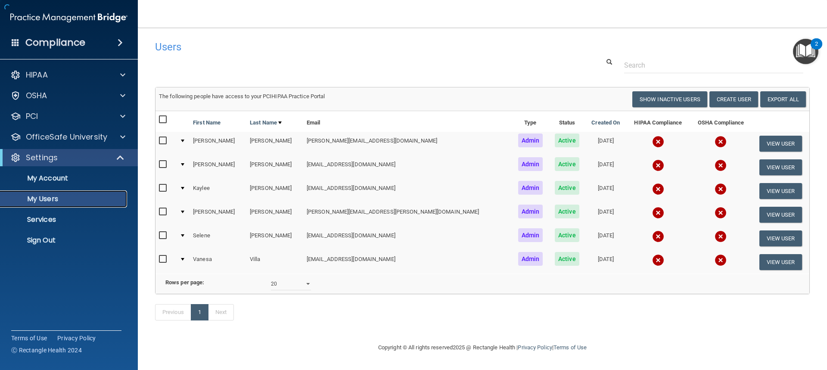
click at [47, 199] on p "My Users" at bounding box center [65, 199] width 118 height 9
click at [161, 139] on input "checkbox" at bounding box center [164, 140] width 10 height 7
checkbox input "true"
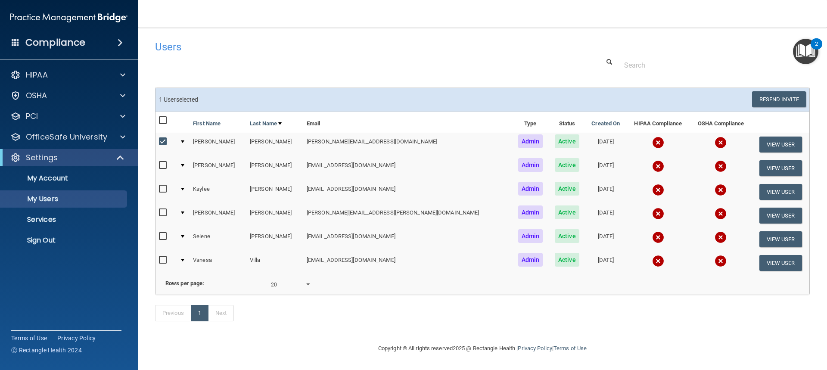
click at [162, 237] on input "checkbox" at bounding box center [164, 236] width 10 height 7
checkbox input "true"
click at [163, 262] on input "checkbox" at bounding box center [164, 260] width 10 height 7
checkbox input "true"
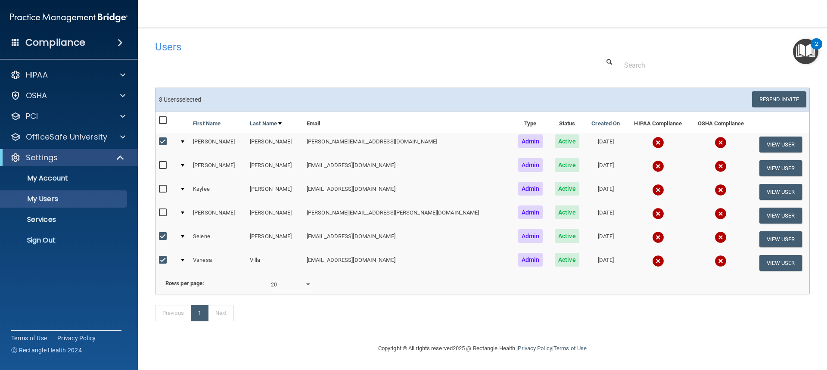
click at [555, 134] on span "Active" at bounding box center [567, 141] width 25 height 14
click at [759, 137] on button "View User" at bounding box center [780, 145] width 43 height 16
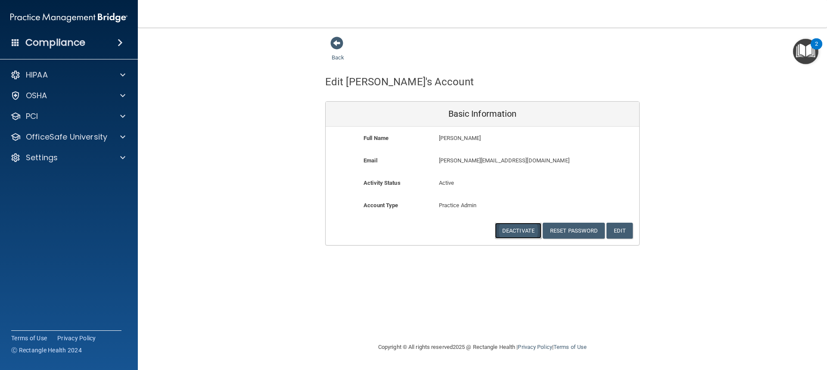
click at [522, 232] on button "Deactivate" at bounding box center [518, 231] width 47 height 16
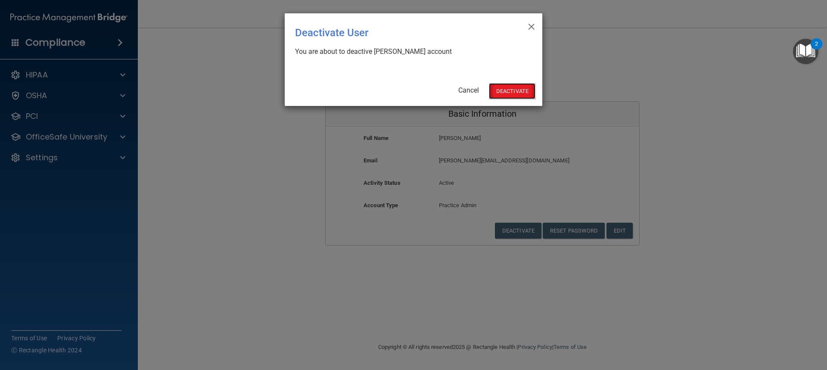
click at [506, 87] on button "Deactivate" at bounding box center [512, 91] width 47 height 16
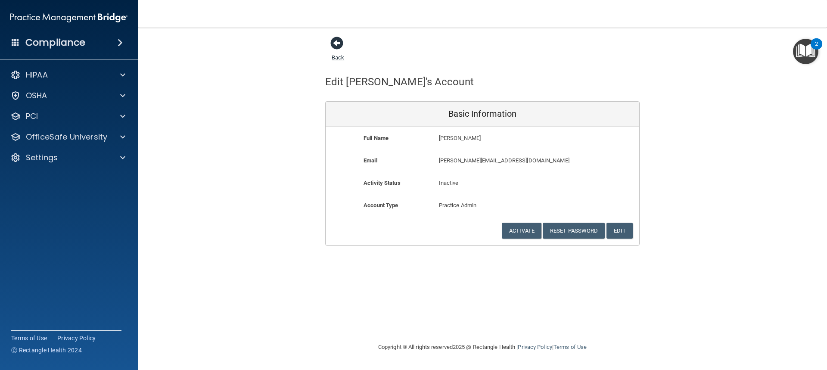
click at [341, 41] on span at bounding box center [336, 43] width 13 height 13
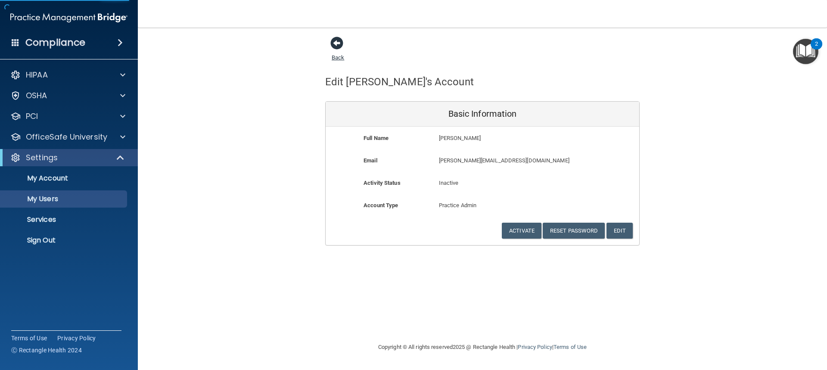
select select "20"
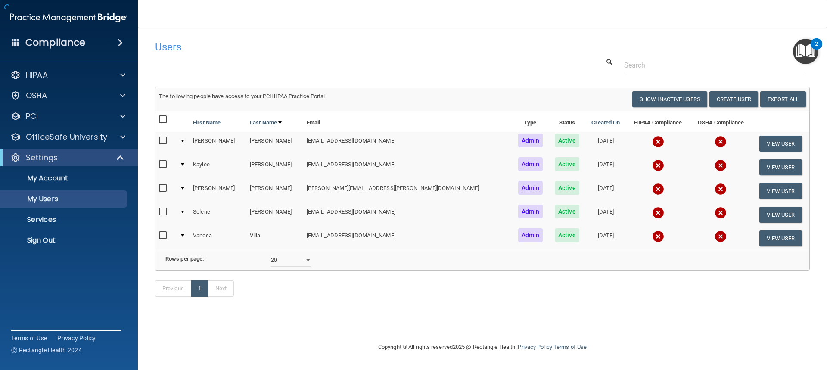
click at [338, 44] on h4 "Users" at bounding box center [343, 46] width 376 height 11
click at [166, 214] on input "checkbox" at bounding box center [164, 211] width 10 height 7
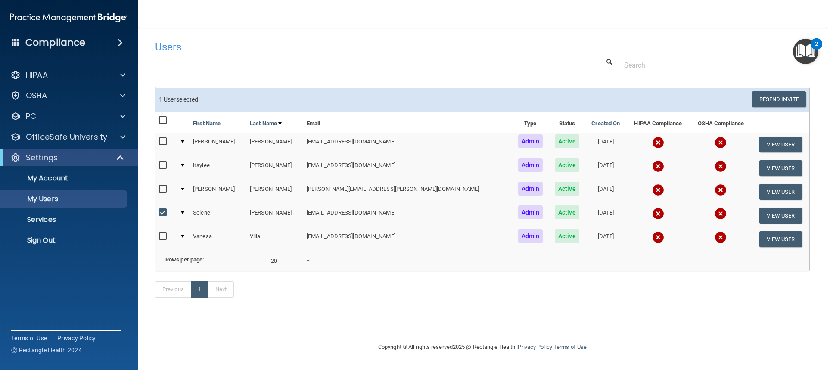
click at [167, 214] on input "checkbox" at bounding box center [164, 212] width 10 height 7
checkbox input "false"
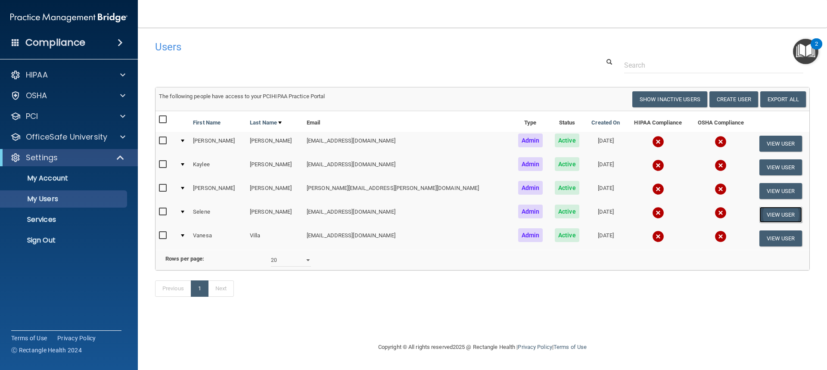
click at [769, 218] on button "View User" at bounding box center [780, 215] width 43 height 16
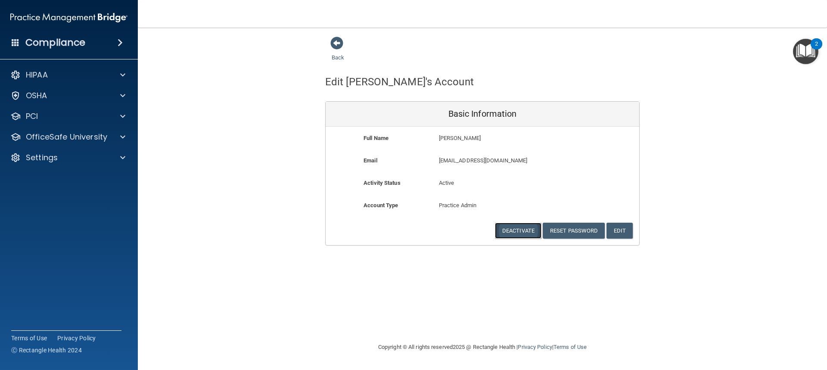
click at [513, 233] on button "Deactivate" at bounding box center [518, 231] width 47 height 16
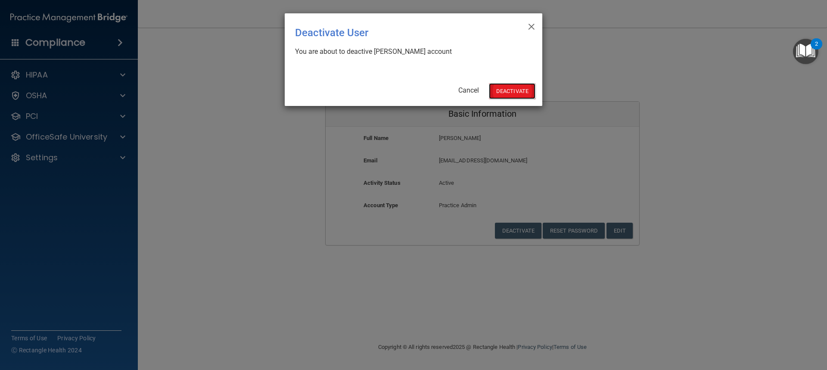
click at [509, 86] on button "Deactivate" at bounding box center [512, 91] width 47 height 16
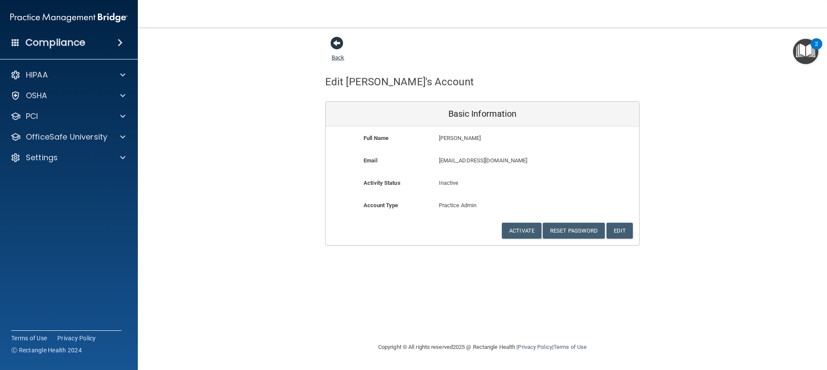
click at [336, 44] on span at bounding box center [336, 43] width 13 height 13
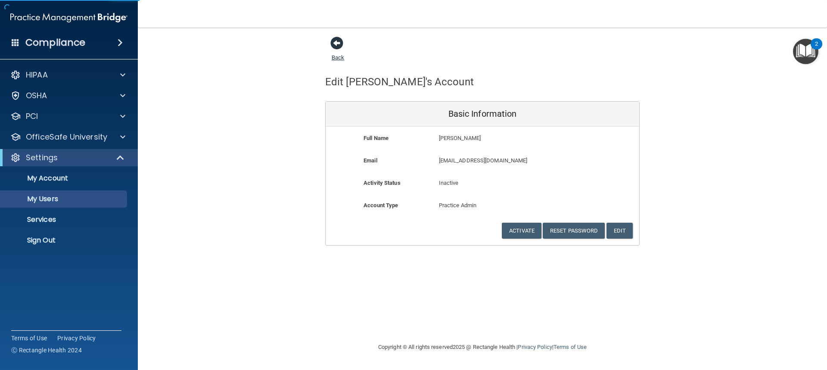
select select "20"
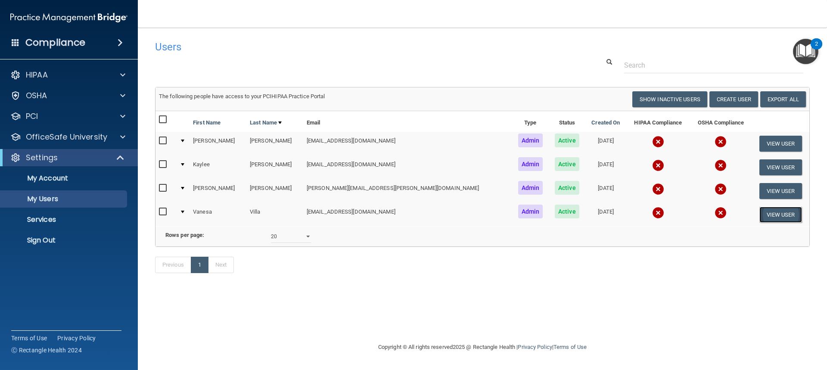
click at [775, 215] on button "View User" at bounding box center [780, 215] width 43 height 16
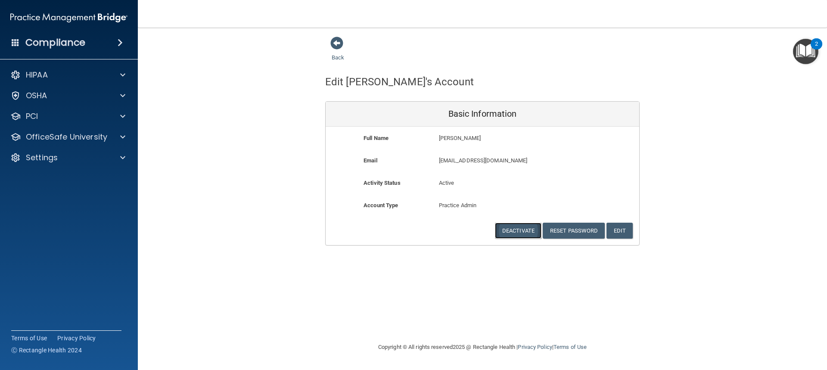
click at [523, 228] on button "Deactivate" at bounding box center [518, 231] width 47 height 16
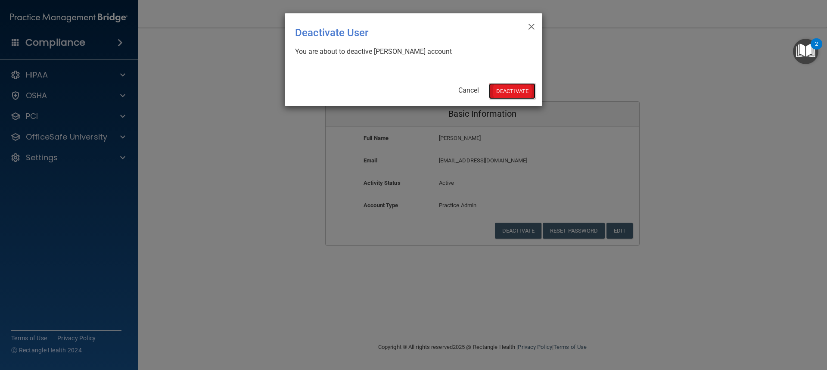
click at [512, 87] on button "Deactivate" at bounding box center [512, 91] width 47 height 16
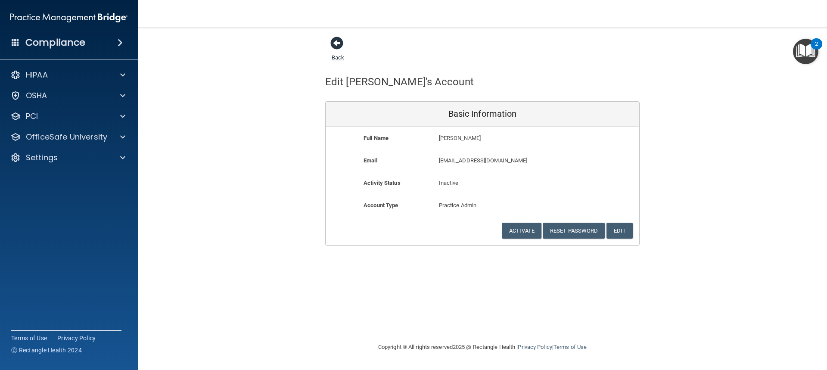
click at [335, 43] on span at bounding box center [336, 43] width 13 height 13
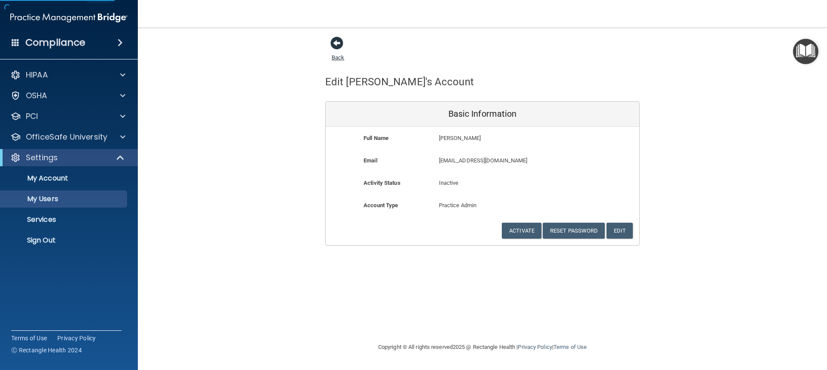
select select "20"
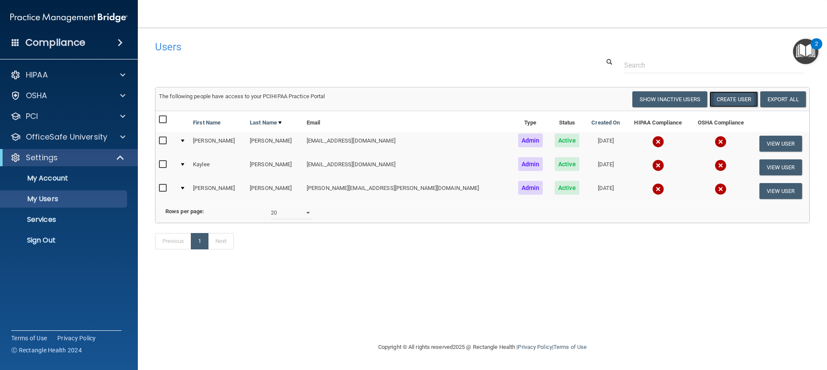
click at [730, 97] on button "Create User" at bounding box center [733, 99] width 49 height 16
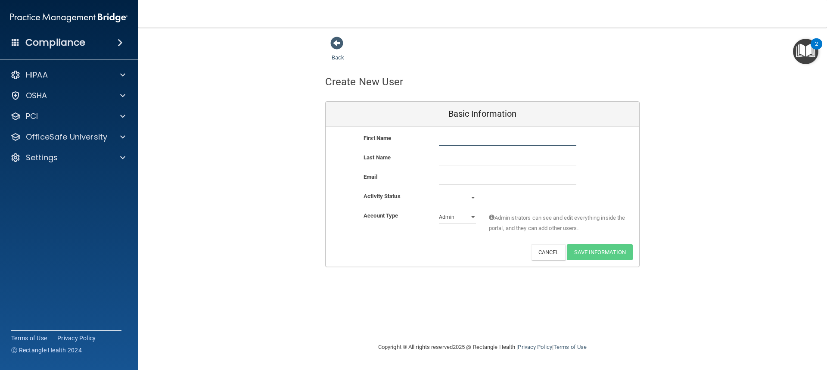
click at [489, 139] on input "text" at bounding box center [507, 139] width 137 height 13
type input "[PERSON_NAME]"
click at [453, 161] on input "text" at bounding box center [507, 158] width 137 height 13
type input "[PERSON_NAME]"
click at [518, 177] on input "email" at bounding box center [507, 178] width 137 height 13
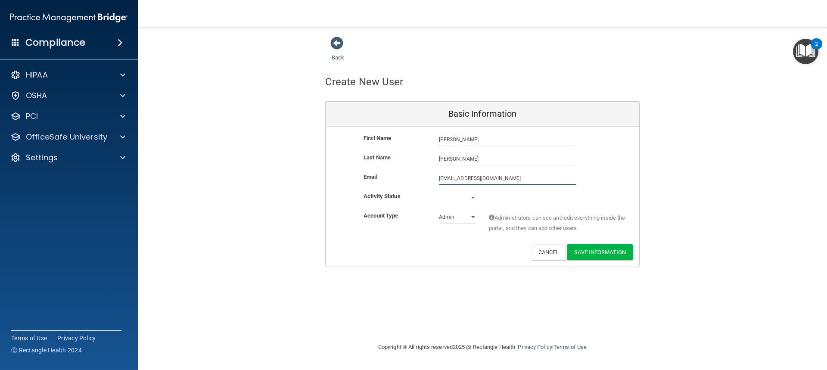
type input "jen.marie1015@gmail.com"
click at [475, 198] on select "Active Inactive" at bounding box center [457, 199] width 37 height 13
select select "active"
click at [439, 191] on select "Active Inactive" at bounding box center [457, 197] width 37 height 13
click at [617, 251] on button "Save Information" at bounding box center [600, 252] width 66 height 16
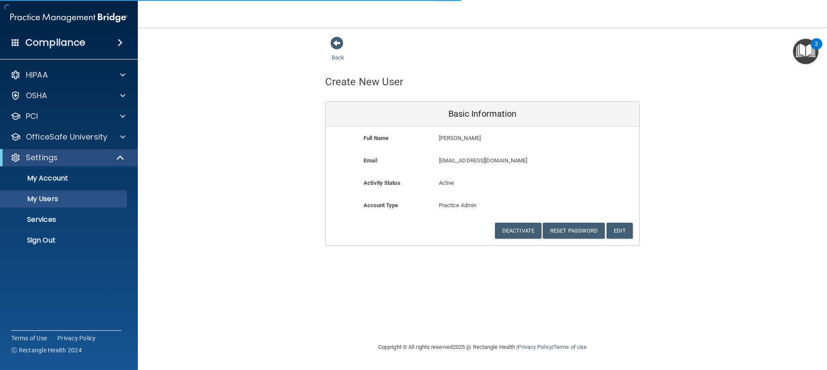
select select "20"
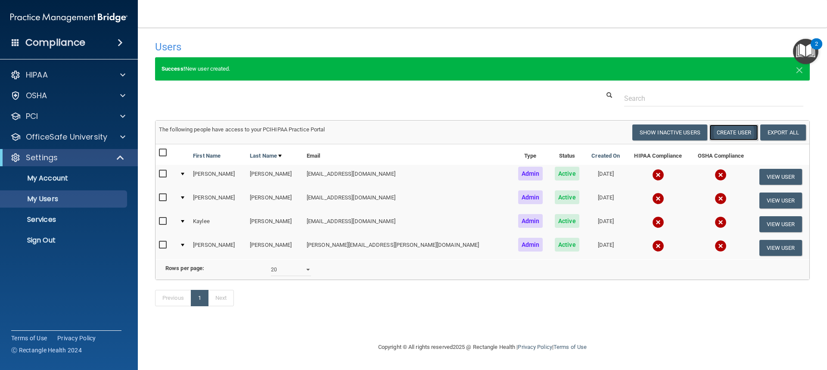
click at [740, 133] on button "Create User" at bounding box center [733, 132] width 49 height 16
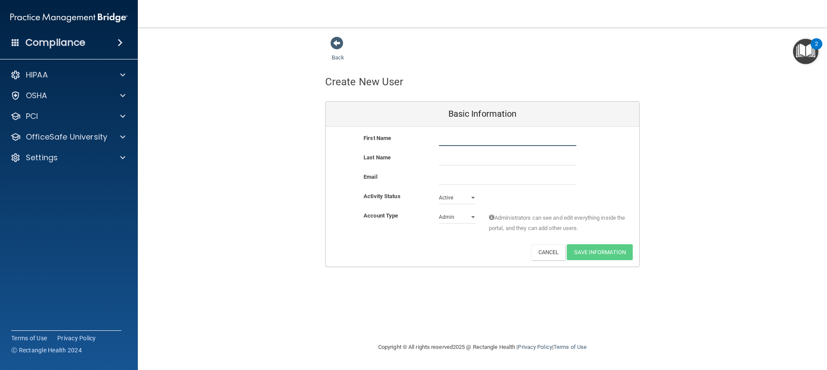
click at [485, 135] on input "text" at bounding box center [507, 139] width 137 height 13
type input "Louisa"
click at [463, 161] on input "text" at bounding box center [507, 158] width 137 height 13
click at [451, 157] on input "Rodrguez" at bounding box center [507, 158] width 137 height 13
type input "Rodriguez"
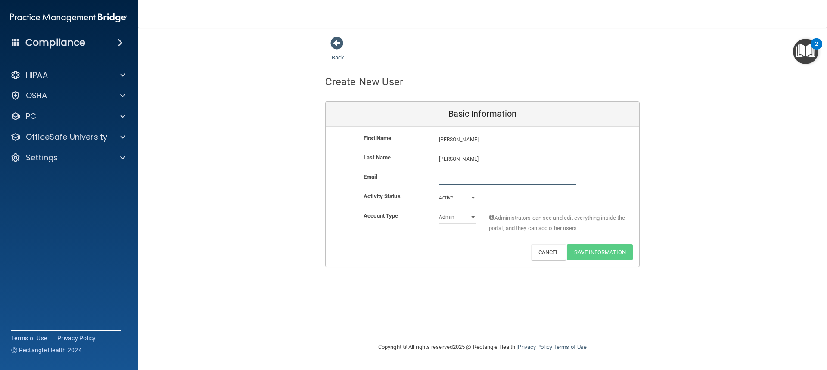
click at [493, 179] on input "email" at bounding box center [507, 178] width 137 height 13
type input "louisa805@gmail.com"
click at [595, 249] on button "Save Information" at bounding box center [600, 252] width 66 height 16
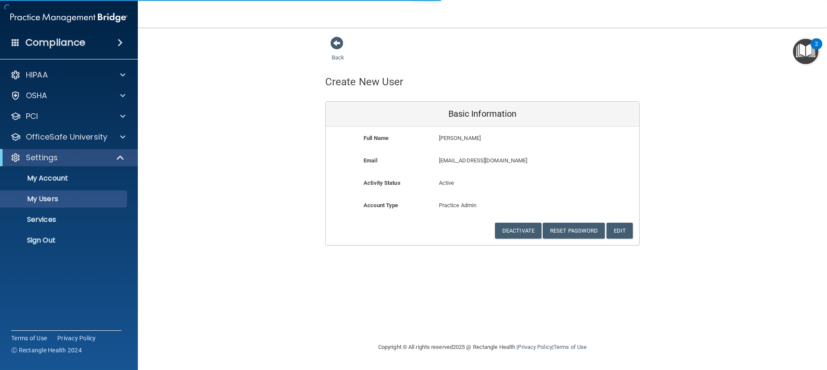
select select "20"
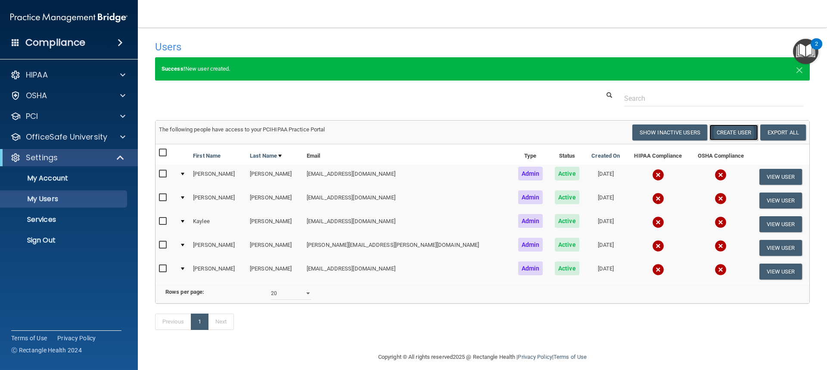
click at [721, 133] on button "Create User" at bounding box center [733, 132] width 49 height 16
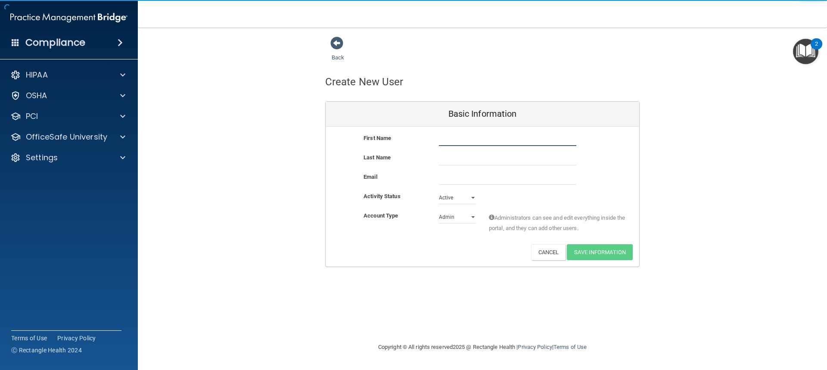
click at [490, 140] on input "text" at bounding box center [507, 139] width 137 height 13
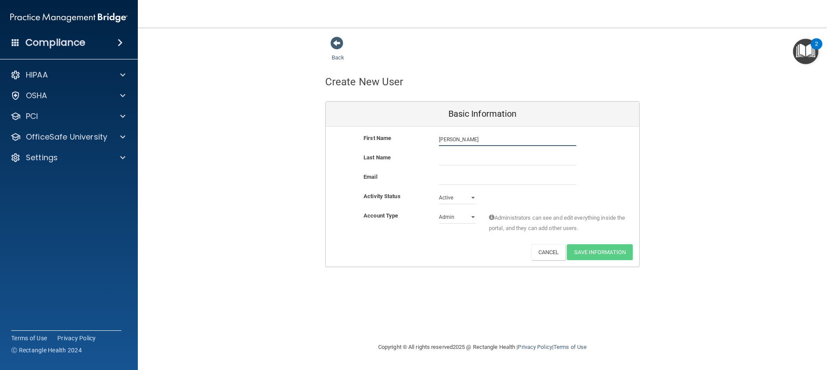
type input "Jonathon"
click at [518, 160] on input "text" at bounding box center [507, 158] width 137 height 13
type input "F"
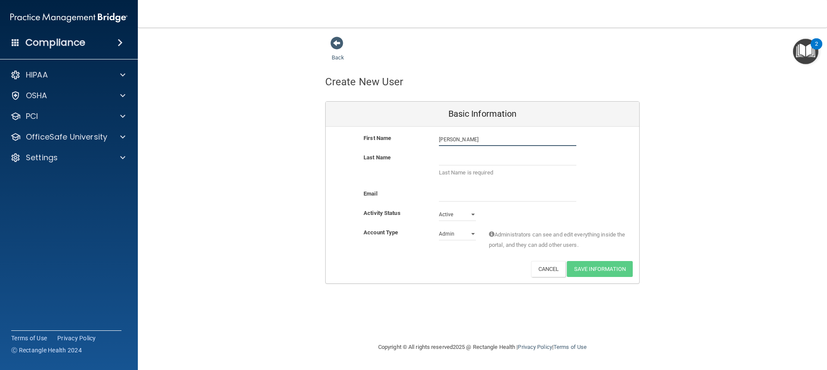
click at [472, 139] on input "Jonathon" at bounding box center [507, 139] width 137 height 13
type input "Jonathan"
click at [477, 161] on input "text" at bounding box center [507, 158] width 137 height 13
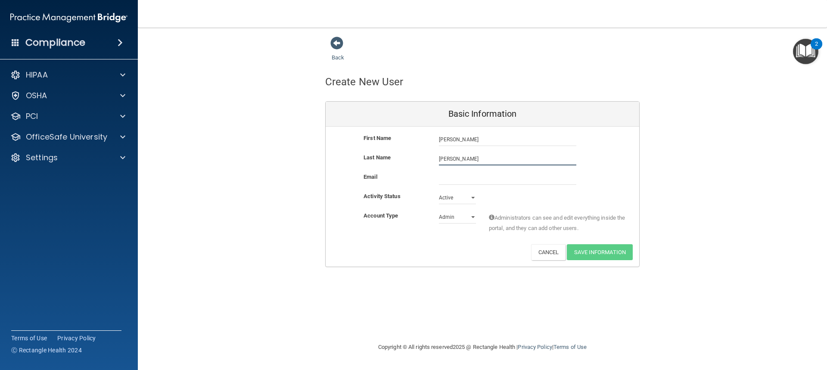
type input "Floyd"
click at [504, 182] on input "email" at bounding box center [507, 178] width 137 height 13
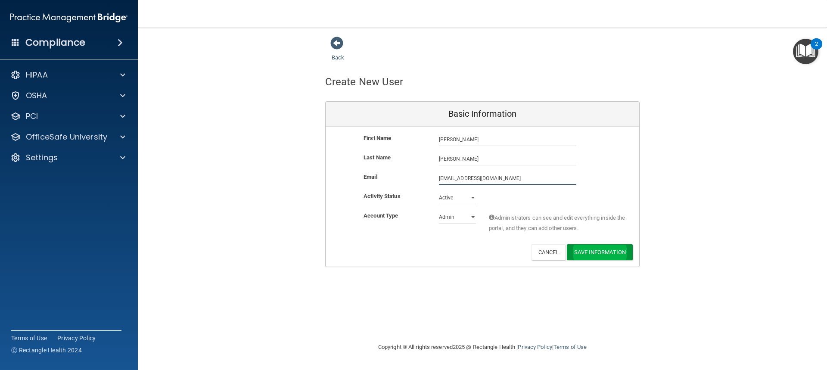
type input "doitwell.jf@gmail.com"
click at [592, 257] on button "Save Information" at bounding box center [600, 252] width 66 height 16
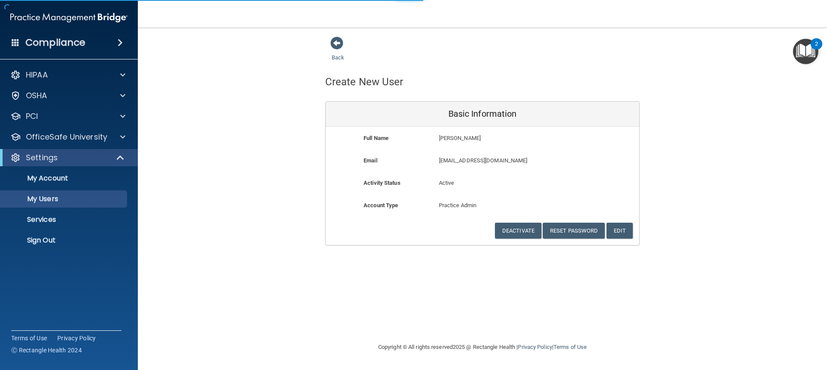
click at [717, 192] on div "Back Create New User Basic Information Full Name Jonathan Floyd Jonathan Last N…" at bounding box center [482, 140] width 655 height 209
select select "20"
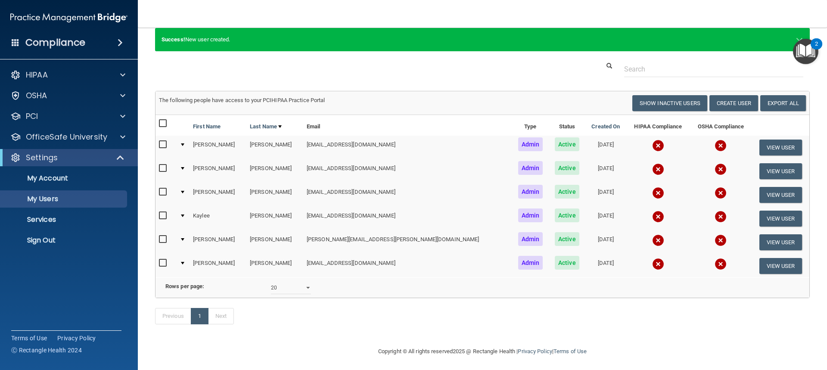
scroll to position [44, 0]
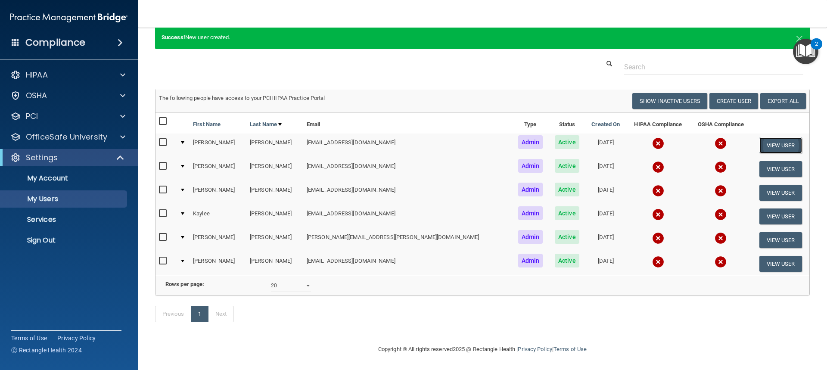
click at [761, 137] on button "View User" at bounding box center [780, 145] width 43 height 16
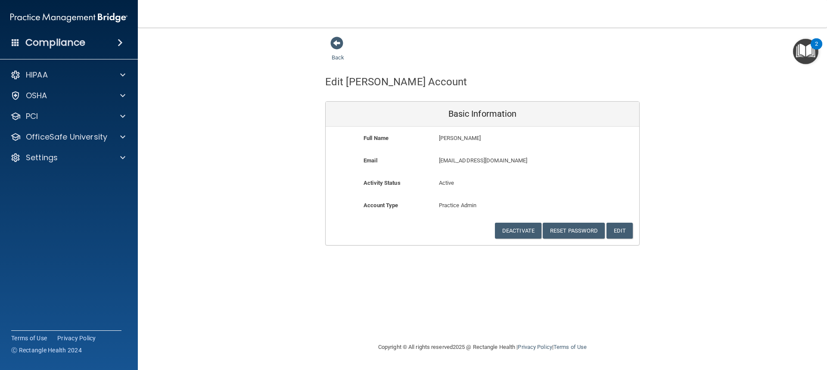
click at [736, 150] on div "Back Edit Alda's Account Basic Information Full Name Alda Escarcega Alda Last N…" at bounding box center [482, 140] width 655 height 209
drag, startPoint x: 336, startPoint y: 43, endPoint x: 341, endPoint y: 42, distance: 4.4
click at [340, 42] on span at bounding box center [336, 43] width 13 height 13
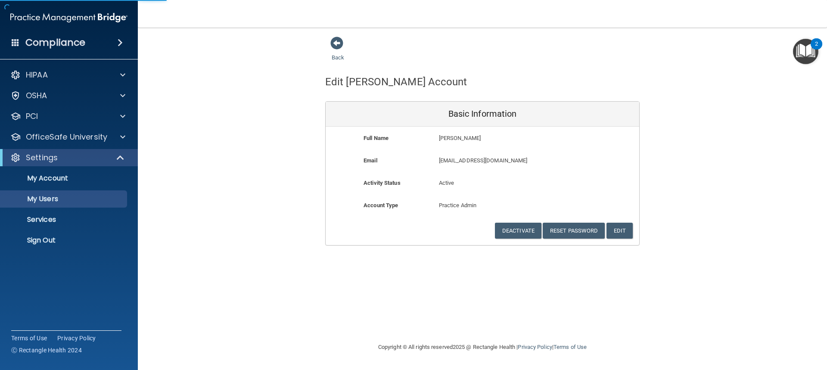
select select "20"
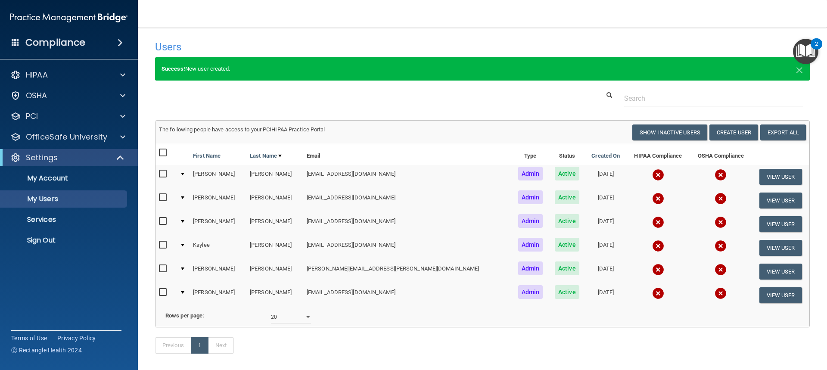
click at [118, 39] on span at bounding box center [120, 42] width 5 height 10
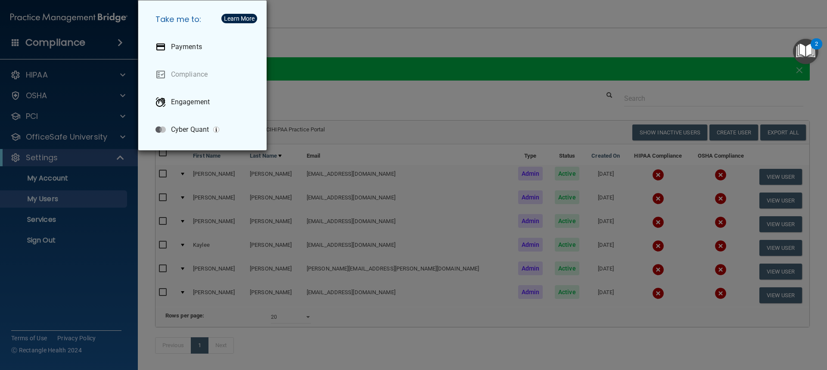
click at [116, 40] on div "Take me to: Payments Compliance Engagement Cyber Quant" at bounding box center [413, 185] width 827 height 370
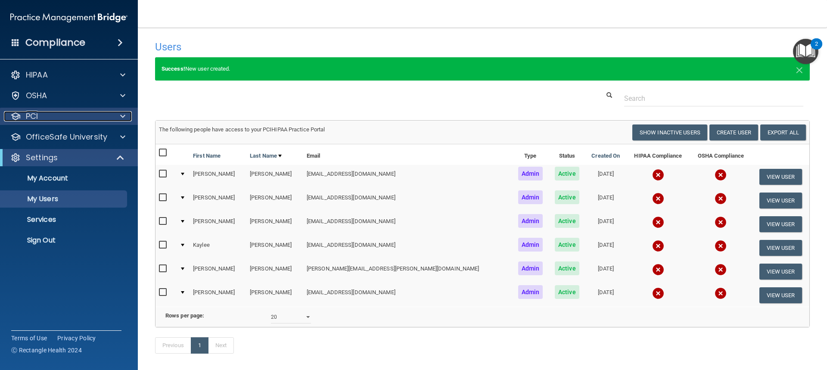
click at [124, 115] on span at bounding box center [122, 116] width 5 height 10
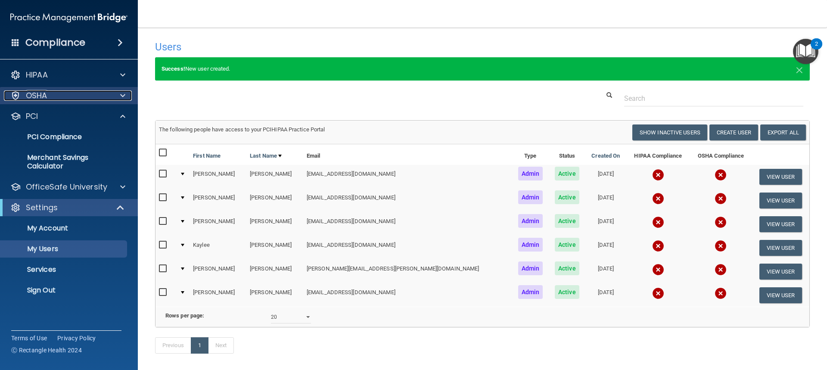
click at [120, 92] on span at bounding box center [122, 95] width 5 height 10
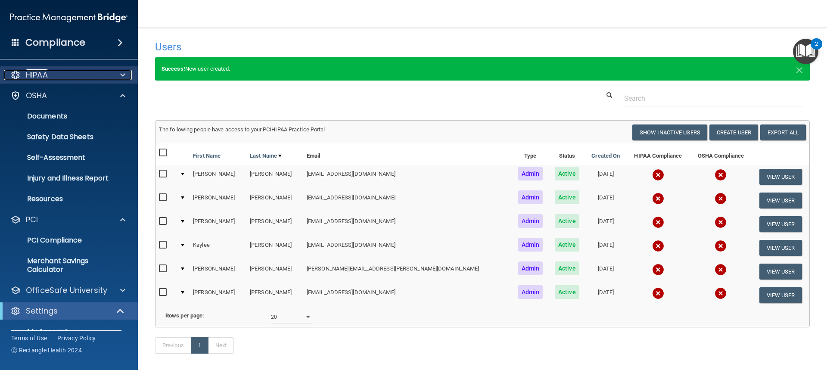
click at [122, 74] on span at bounding box center [122, 75] width 5 height 10
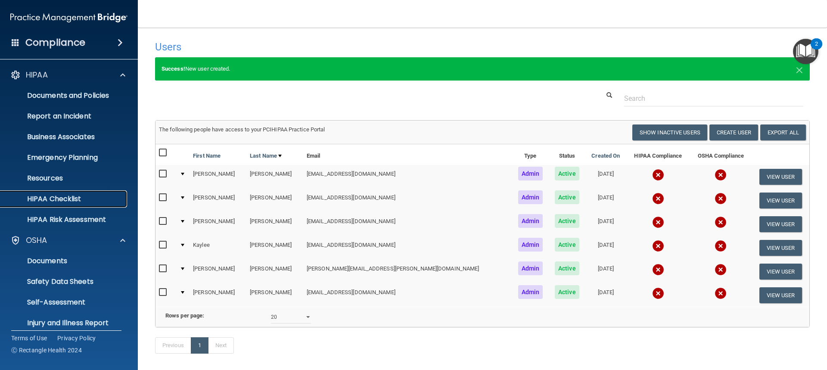
click at [86, 198] on p "HIPAA Checklist" at bounding box center [65, 199] width 118 height 9
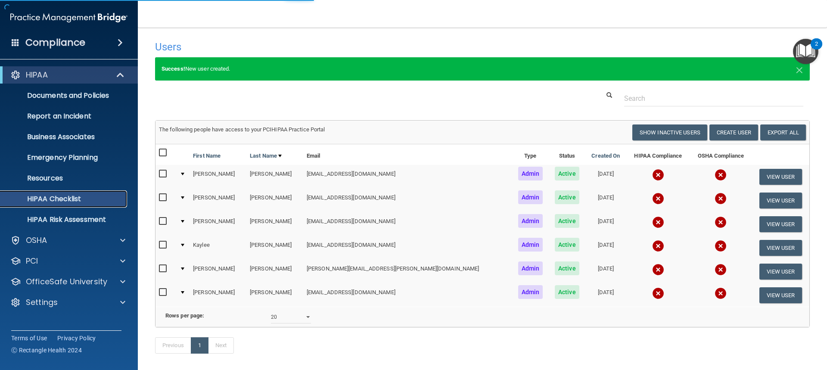
click at [89, 199] on p "HIPAA Checklist" at bounding box center [65, 199] width 118 height 9
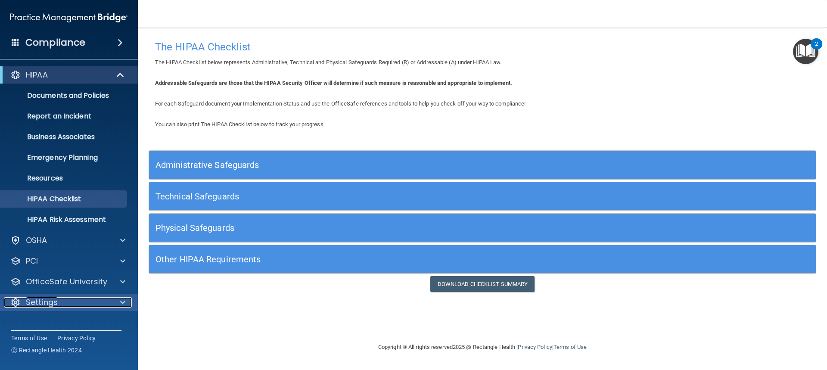
click at [124, 302] on span at bounding box center [122, 302] width 5 height 10
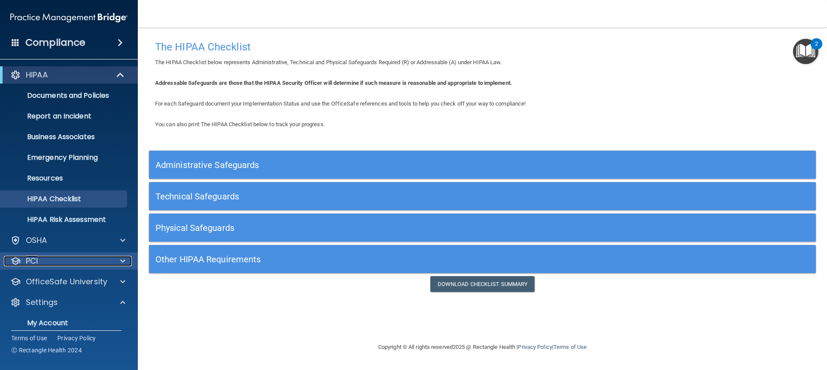
click at [126, 261] on div at bounding box center [122, 261] width 22 height 10
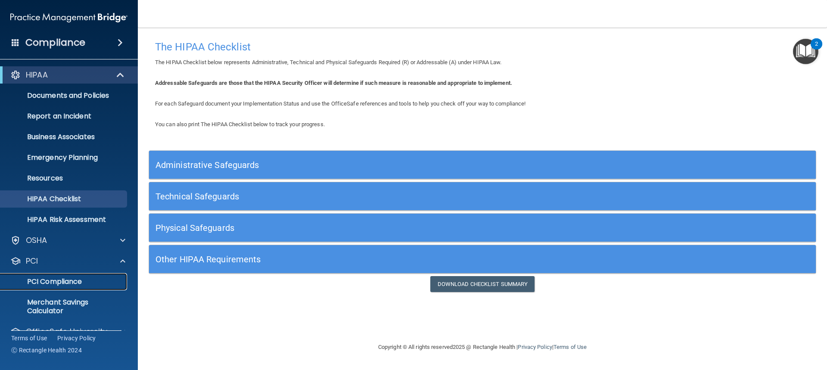
click at [65, 282] on p "PCI Compliance" at bounding box center [65, 281] width 118 height 9
click at [88, 139] on p "Business Associates" at bounding box center [65, 137] width 118 height 9
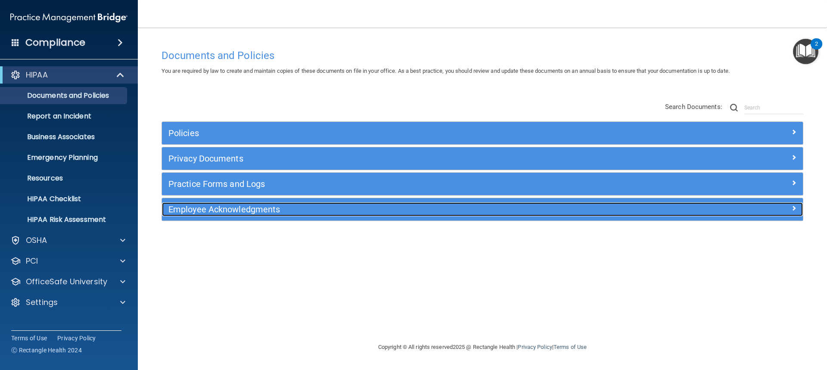
click at [793, 203] on span at bounding box center [793, 208] width 5 height 10
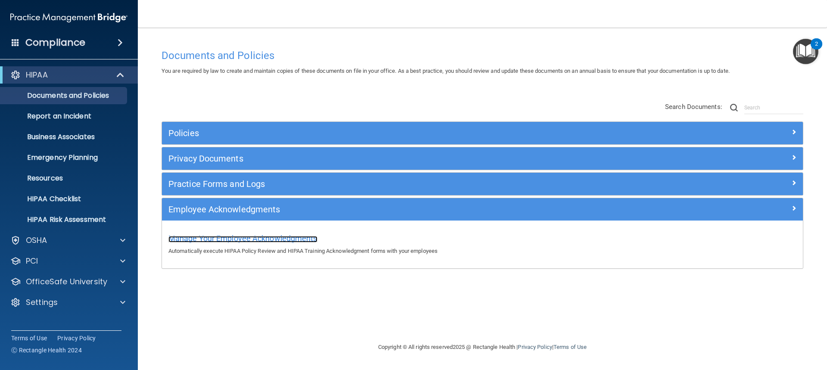
click at [299, 237] on span "Manage Your Employee Acknowledgments" at bounding box center [242, 238] width 149 height 9
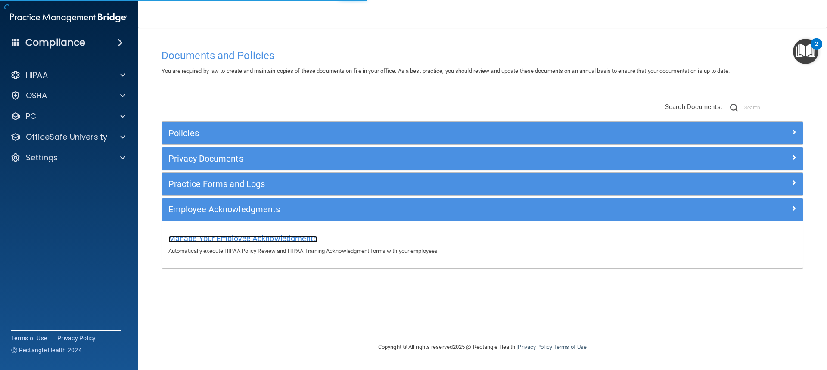
click at [297, 240] on span "Manage Your Employee Acknowledgments" at bounding box center [242, 238] width 149 height 9
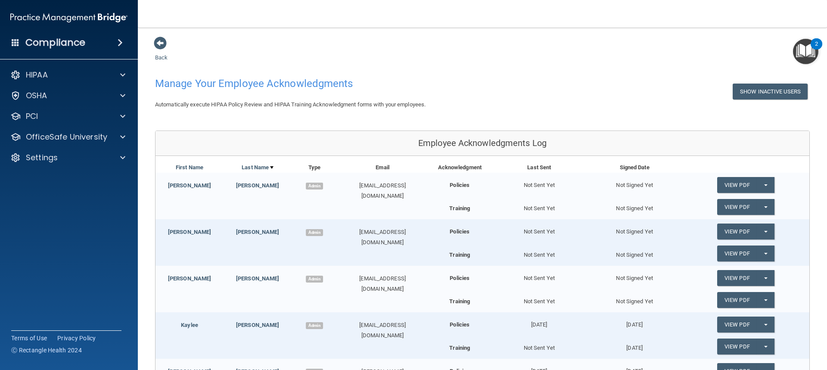
scroll to position [57, 0]
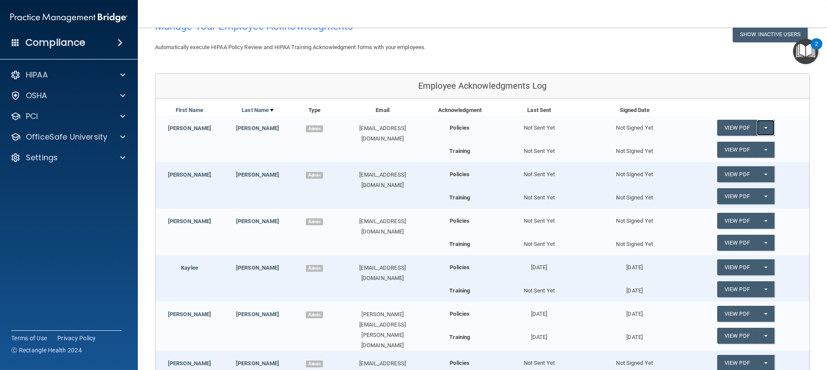
click at [764, 129] on span "button" at bounding box center [765, 128] width 3 height 2
click at [755, 148] on link "Send Acknowledgment" at bounding box center [754, 145] width 75 height 13
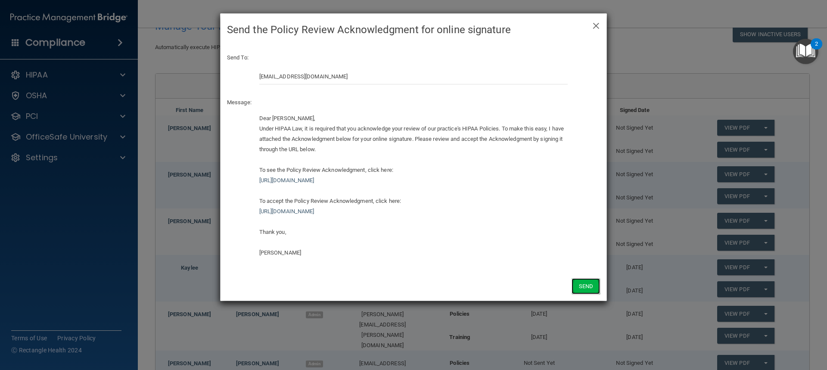
click at [581, 289] on button "Send" at bounding box center [585, 286] width 28 height 16
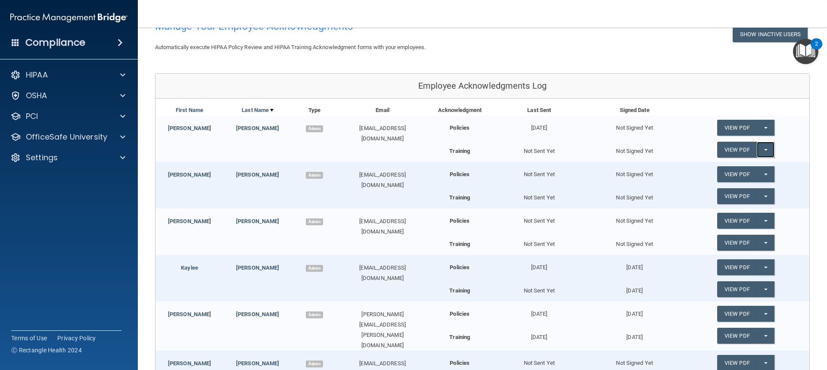
click at [757, 150] on button "Split button!" at bounding box center [766, 150] width 18 height 16
click at [758, 170] on link "Send Acknowledgment PDF" at bounding box center [760, 167] width 86 height 13
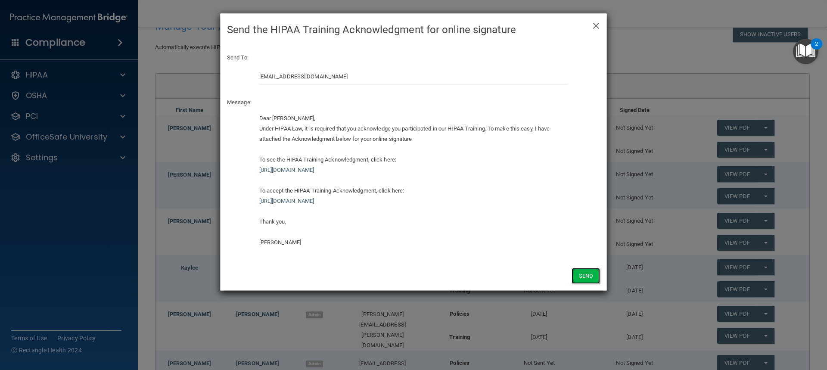
click at [587, 278] on button "Send" at bounding box center [585, 276] width 28 height 16
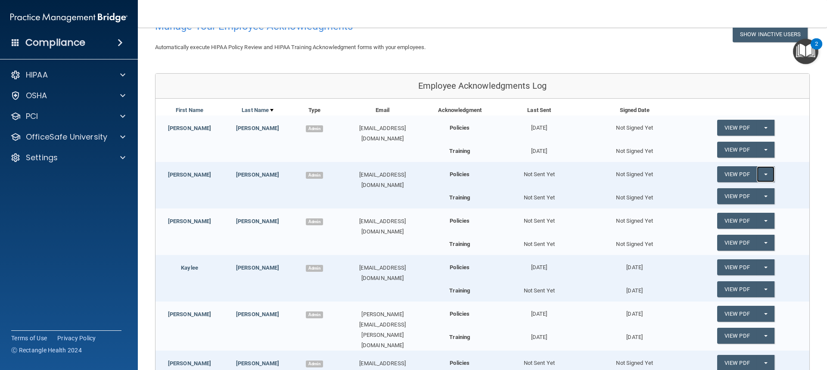
click at [764, 174] on span "button" at bounding box center [765, 175] width 3 height 2
click at [748, 192] on link "Send Acknowledgment" at bounding box center [754, 191] width 75 height 13
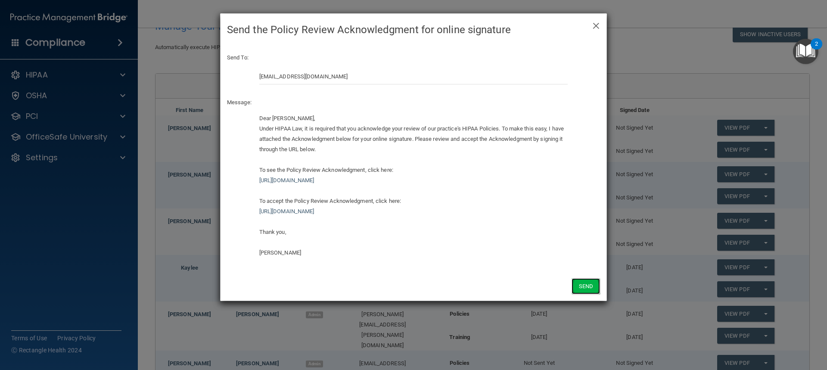
click at [581, 289] on button "Send" at bounding box center [585, 286] width 28 height 16
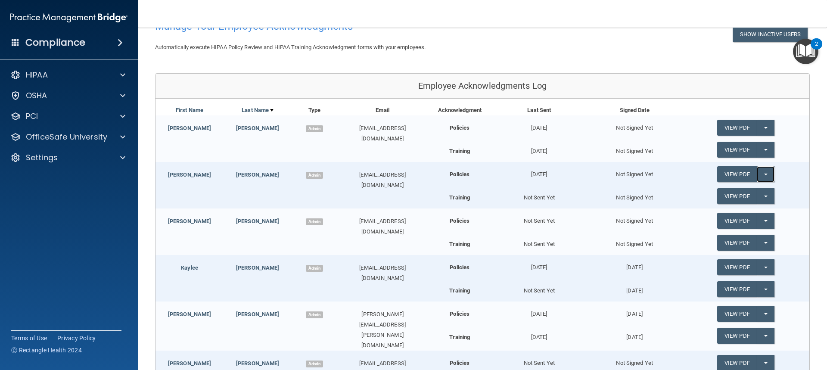
click at [764, 171] on button "Split button!" at bounding box center [766, 174] width 18 height 16
click at [764, 174] on span "button" at bounding box center [765, 175] width 3 height 2
click at [760, 194] on button "Split button!" at bounding box center [766, 196] width 18 height 16
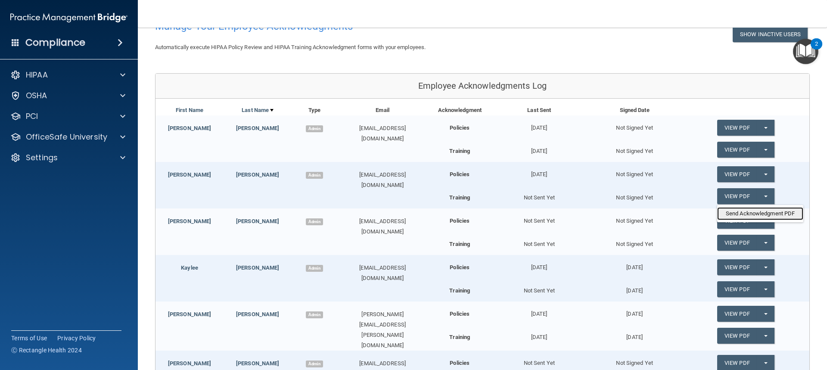
click at [757, 215] on link "Send Acknowledgment PDF" at bounding box center [760, 213] width 86 height 13
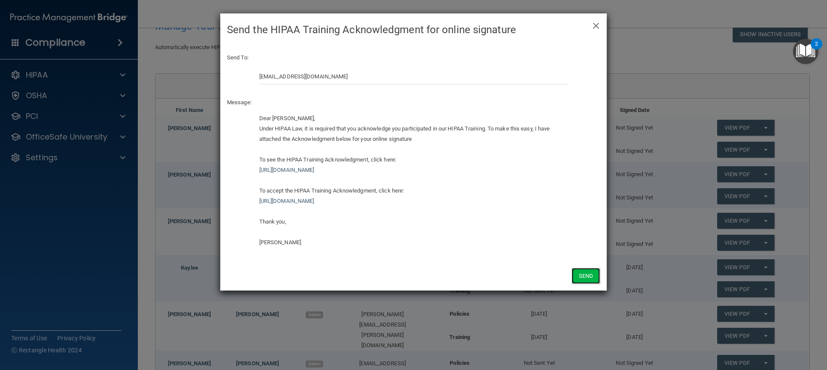
drag, startPoint x: 579, startPoint y: 274, endPoint x: 586, endPoint y: 275, distance: 6.5
click at [581, 274] on button "Send" at bounding box center [585, 276] width 28 height 16
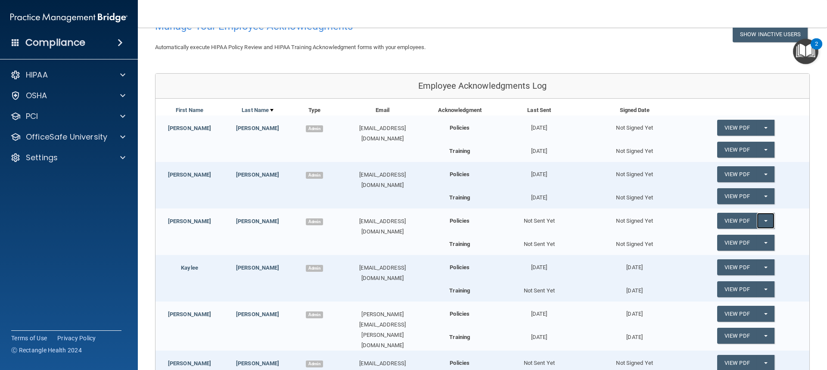
click at [760, 220] on button "Split button!" at bounding box center [766, 221] width 18 height 16
click at [751, 239] on link "Send Acknowledgment" at bounding box center [754, 238] width 75 height 13
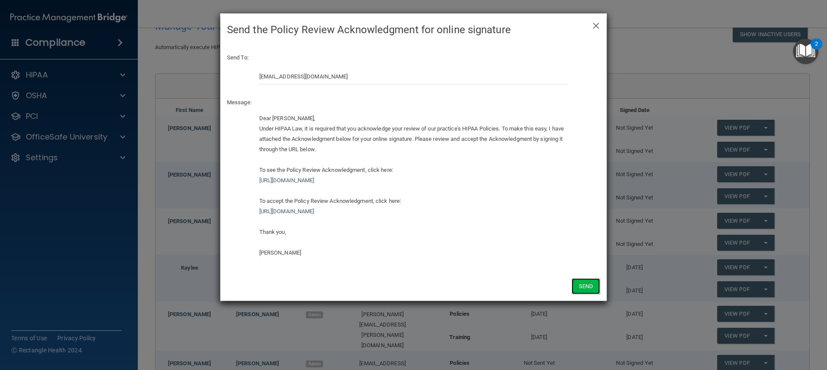
click at [588, 283] on button "Send" at bounding box center [585, 286] width 28 height 16
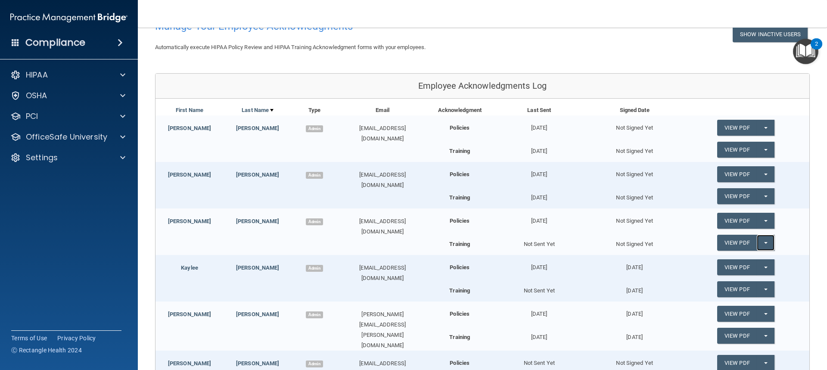
click at [757, 245] on button "Split button!" at bounding box center [766, 243] width 18 height 16
click at [757, 261] on link "Send Acknowledgment PDF" at bounding box center [760, 260] width 86 height 13
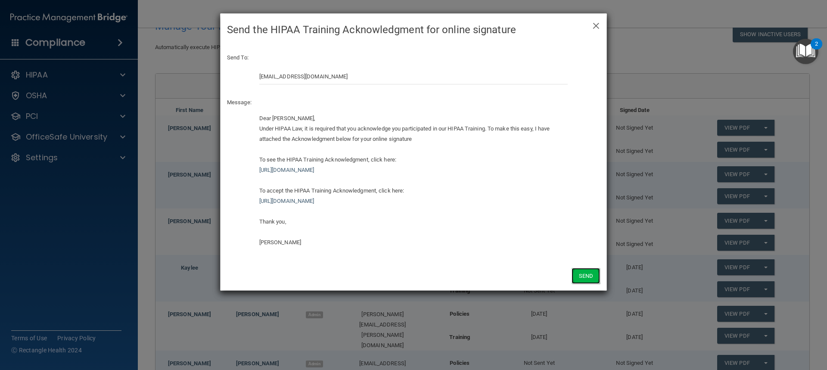
click at [584, 276] on button "Send" at bounding box center [585, 276] width 28 height 16
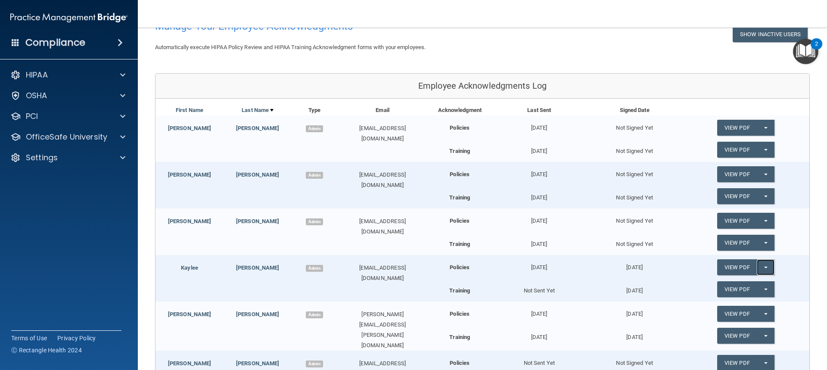
click at [757, 268] on button "Split button!" at bounding box center [766, 267] width 18 height 16
click at [746, 286] on link "Update Acknowledgment" at bounding box center [756, 284] width 79 height 13
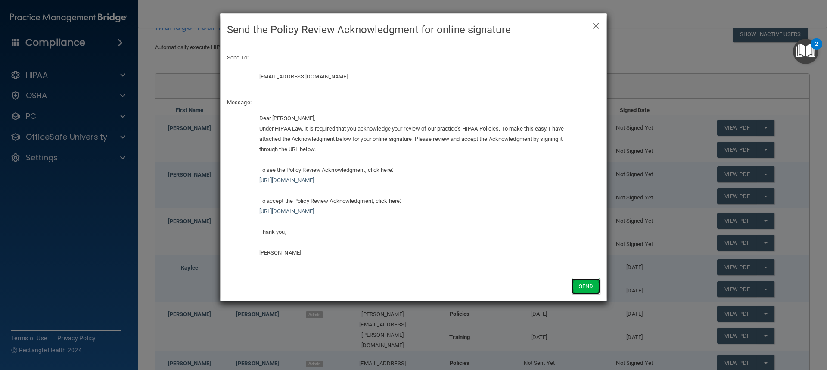
click at [590, 289] on button "Send" at bounding box center [585, 286] width 28 height 16
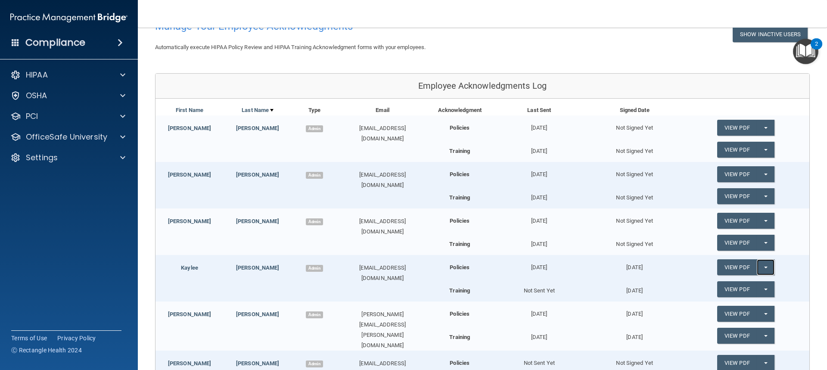
click at [764, 268] on span "button" at bounding box center [765, 268] width 3 height 2
click at [748, 286] on link "Update Acknowledgment" at bounding box center [756, 284] width 79 height 13
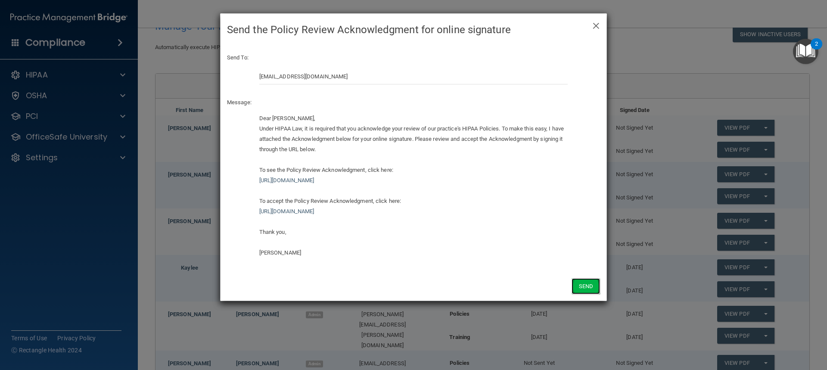
click at [577, 287] on button "Send" at bounding box center [585, 286] width 28 height 16
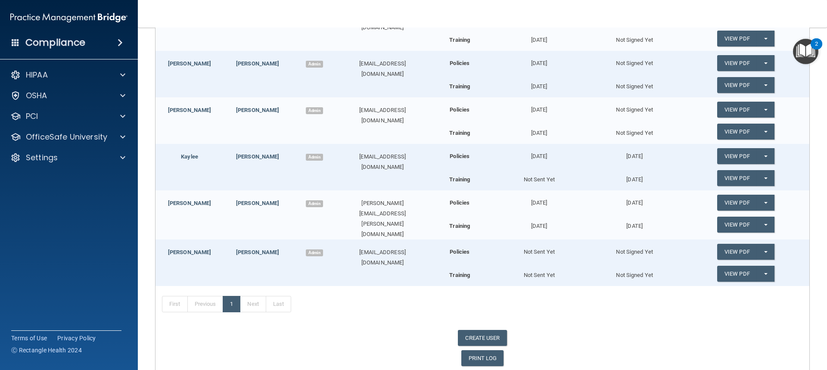
scroll to position [172, 0]
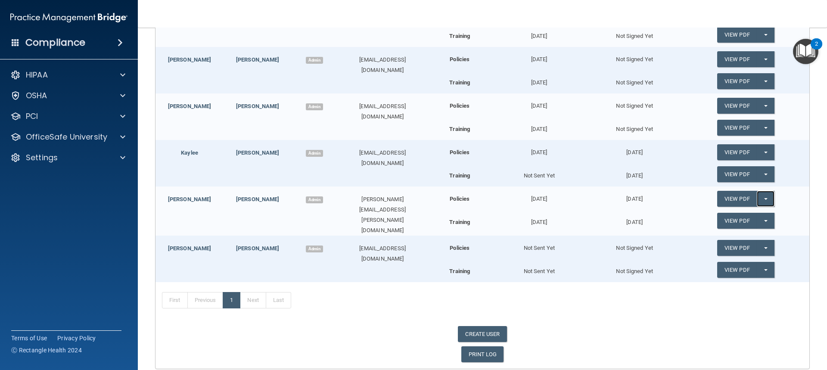
click at [758, 201] on button "Split button!" at bounding box center [766, 199] width 18 height 16
click at [752, 218] on link "Update Acknowledgment" at bounding box center [756, 216] width 79 height 13
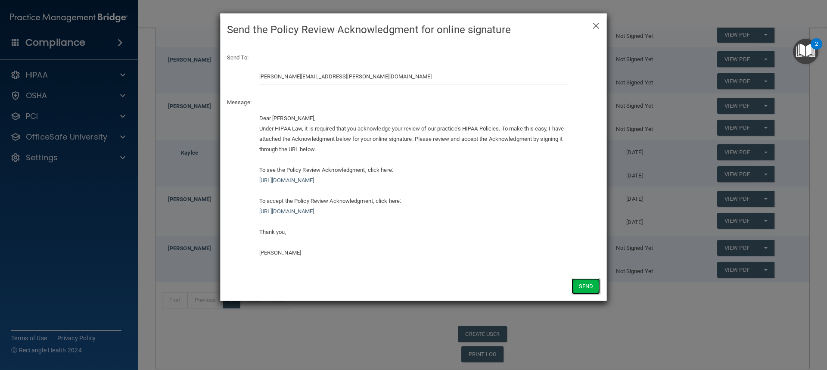
click at [587, 285] on button "Send" at bounding box center [585, 286] width 28 height 16
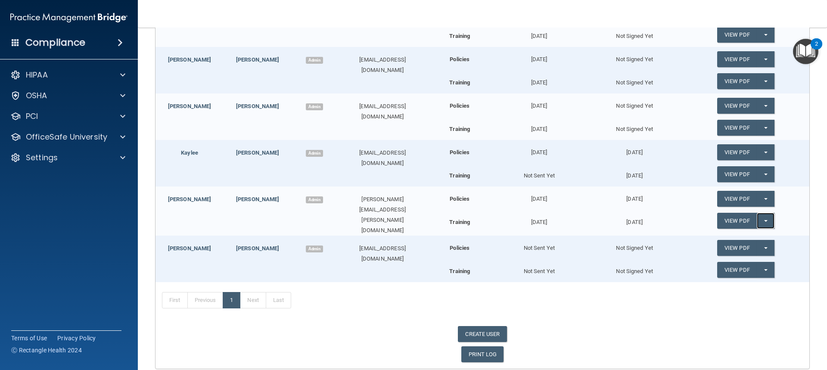
click at [764, 221] on span "button" at bounding box center [765, 221] width 3 height 2
click at [751, 240] on link "Update Acknowledgment" at bounding box center [756, 238] width 79 height 13
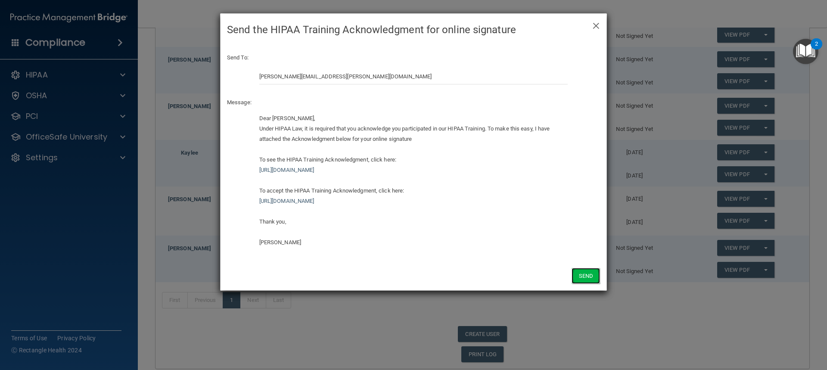
click at [584, 271] on button "Send" at bounding box center [585, 276] width 28 height 16
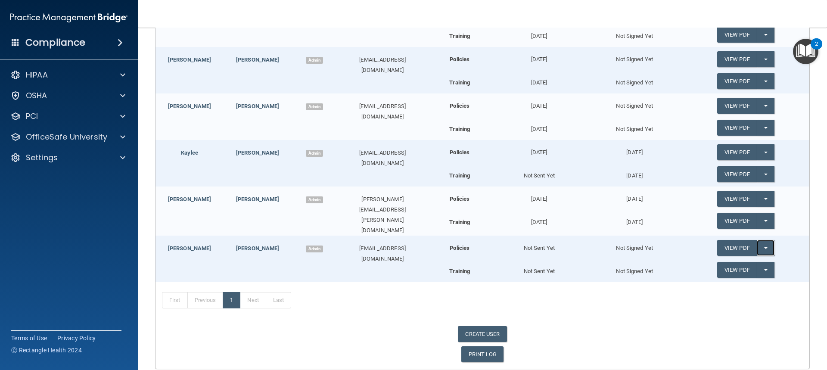
click at [760, 248] on button "Split button!" at bounding box center [766, 248] width 18 height 16
click at [751, 267] on link "Send Acknowledgment" at bounding box center [754, 265] width 75 height 13
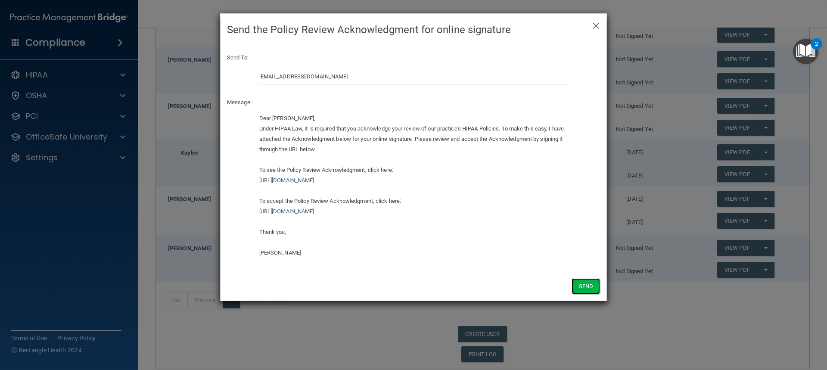
click at [586, 285] on button "Send" at bounding box center [585, 286] width 28 height 16
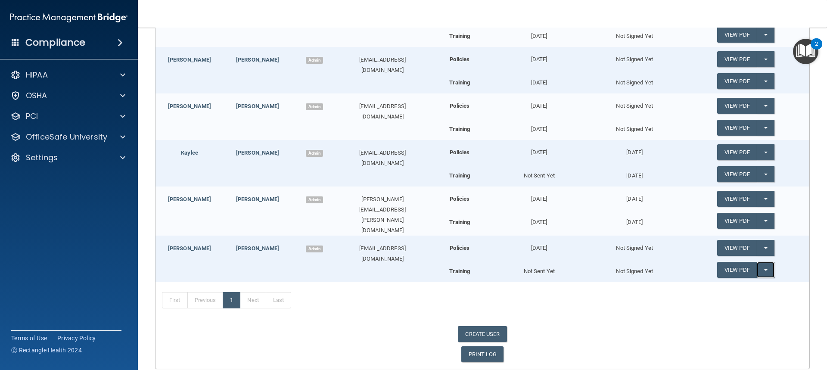
click at [761, 266] on button "Split button!" at bounding box center [766, 270] width 18 height 16
click at [752, 287] on link "Send Acknowledgment PDF" at bounding box center [760, 287] width 86 height 13
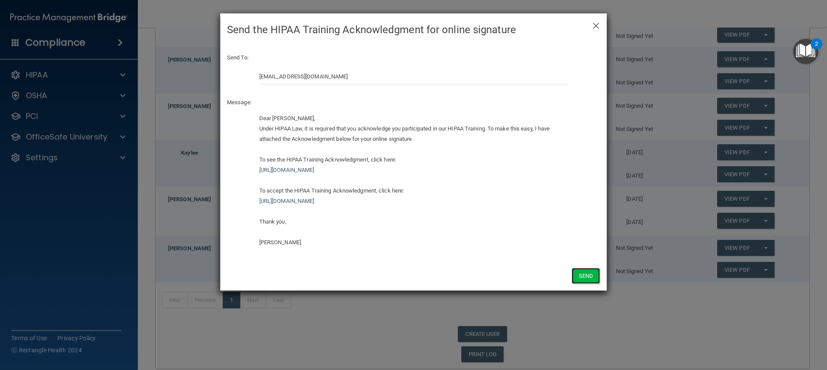
click at [587, 274] on button "Send" at bounding box center [585, 276] width 28 height 16
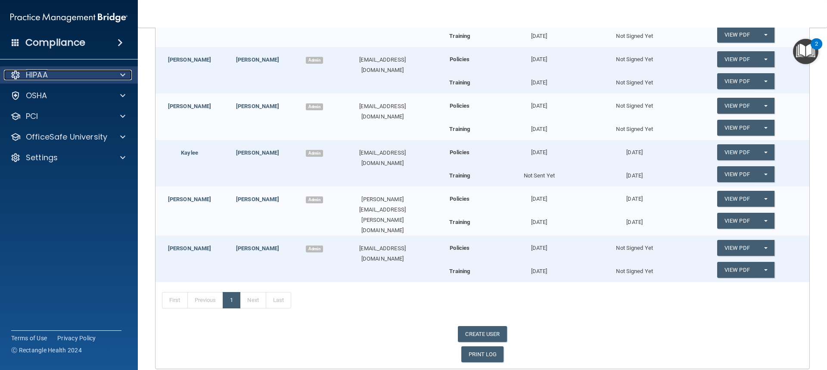
click at [119, 74] on div at bounding box center [122, 75] width 22 height 10
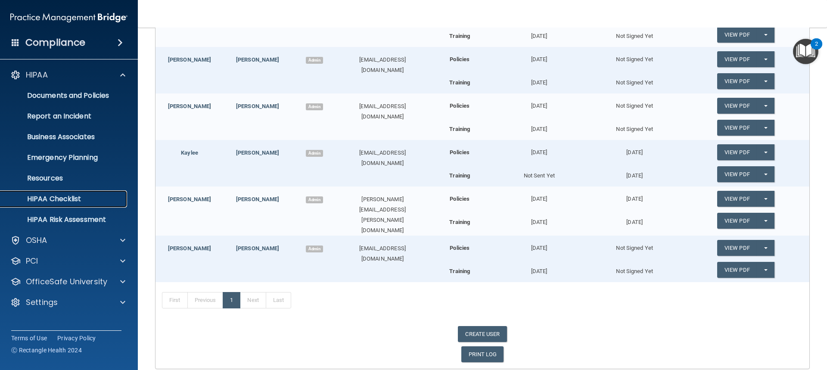
click at [61, 199] on p "HIPAA Checklist" at bounding box center [65, 199] width 118 height 9
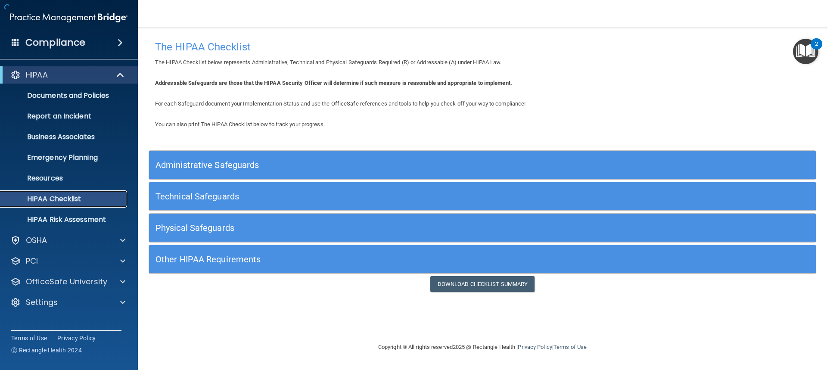
click at [62, 202] on p "HIPAA Checklist" at bounding box center [65, 199] width 118 height 9
click at [61, 202] on p "HIPAA Checklist" at bounding box center [65, 199] width 118 height 9
click at [71, 215] on p "HIPAA Risk Assessment" at bounding box center [65, 219] width 118 height 9
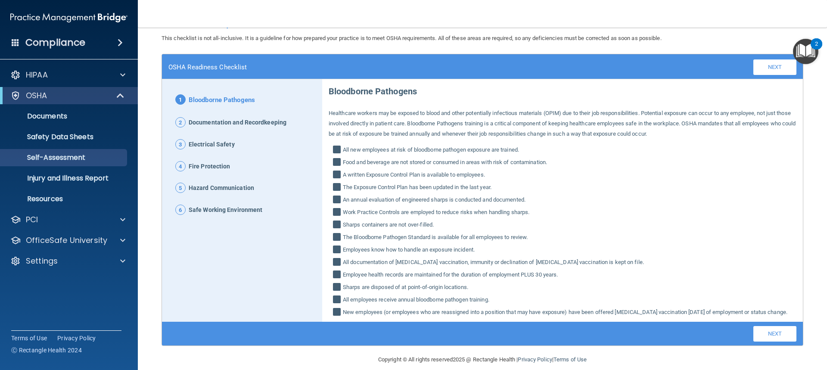
scroll to position [45, 0]
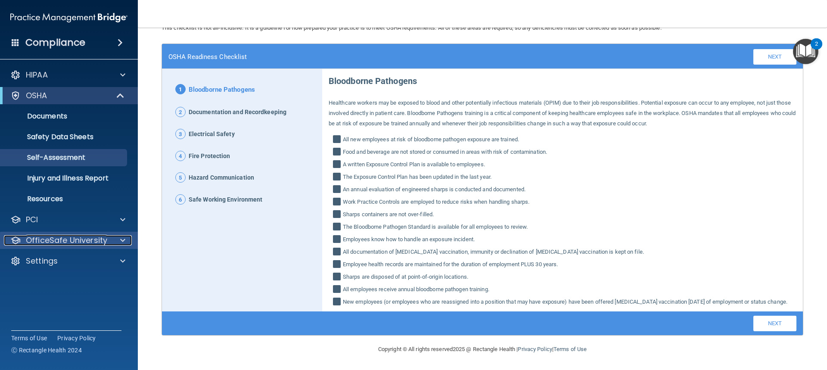
click at [125, 240] on div at bounding box center [122, 240] width 22 height 10
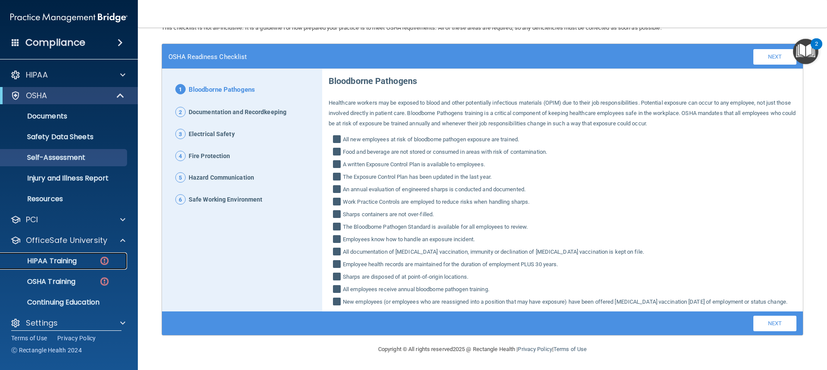
click at [57, 261] on p "HIPAA Training" at bounding box center [41, 261] width 71 height 9
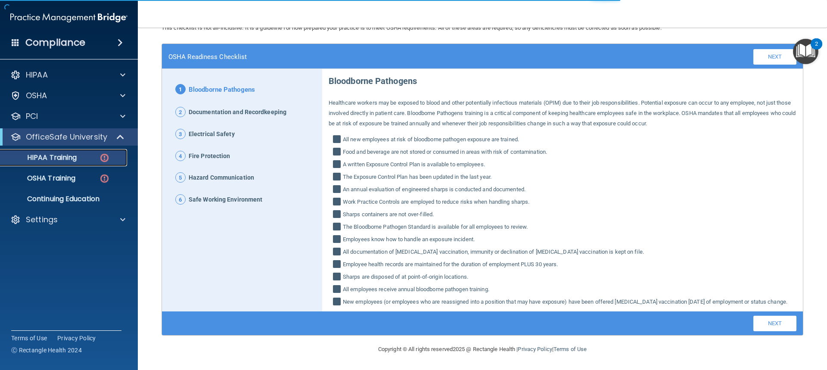
scroll to position [199, 0]
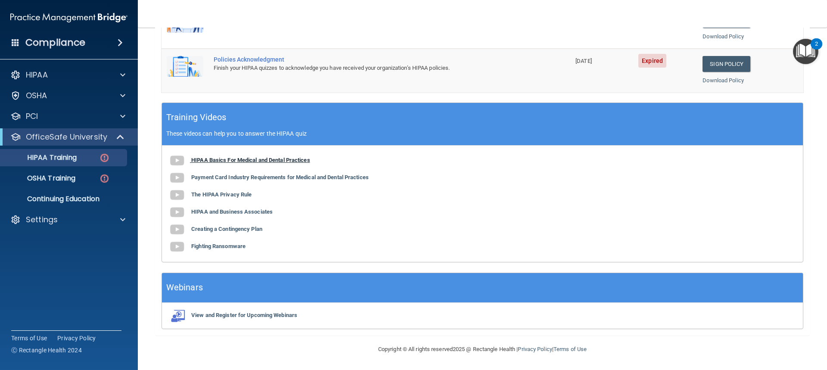
click at [174, 157] on img at bounding box center [176, 160] width 17 height 17
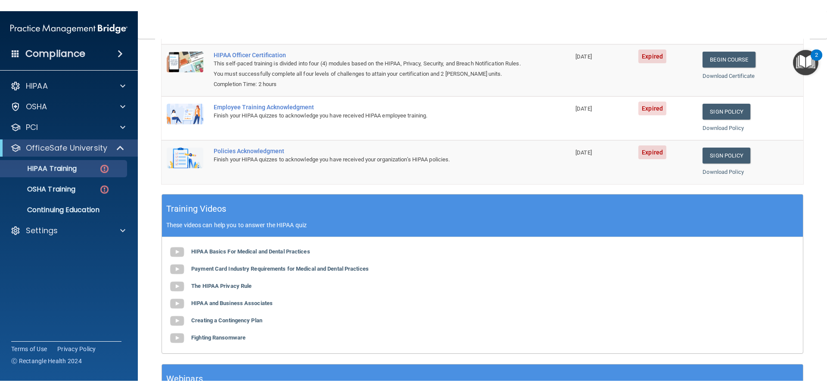
scroll to position [0, 0]
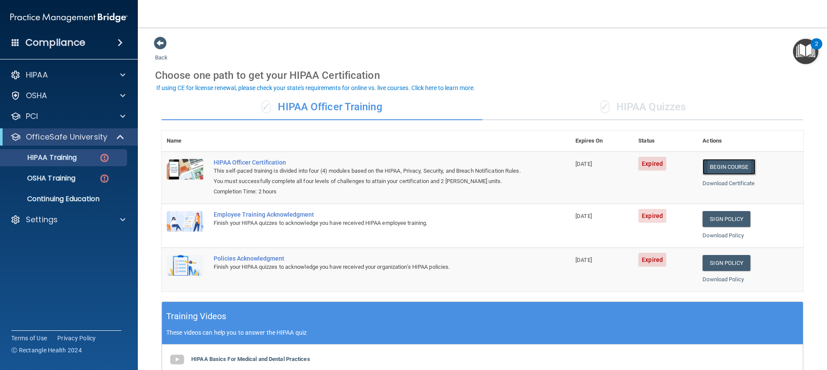
click at [722, 164] on link "Begin Course" at bounding box center [728, 167] width 53 height 16
click at [718, 216] on link "Sign Policy" at bounding box center [726, 219] width 48 height 16
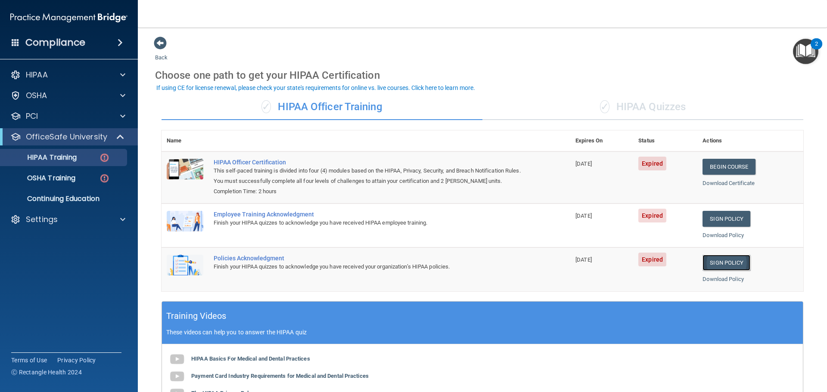
click at [720, 265] on link "Sign Policy" at bounding box center [726, 263] width 48 height 16
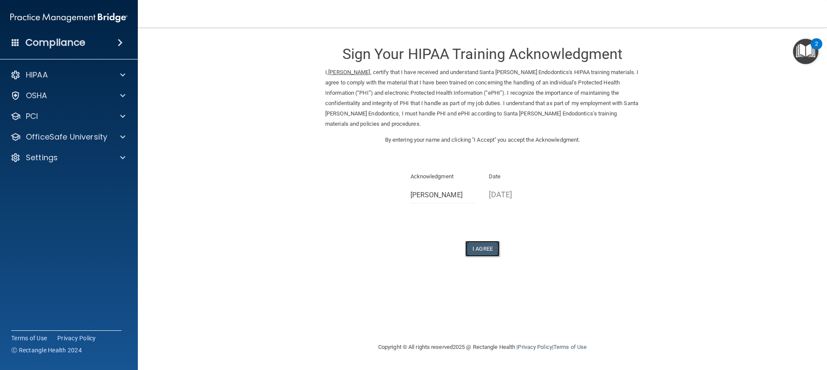
click at [487, 254] on button "I Agree" at bounding box center [482, 249] width 34 height 16
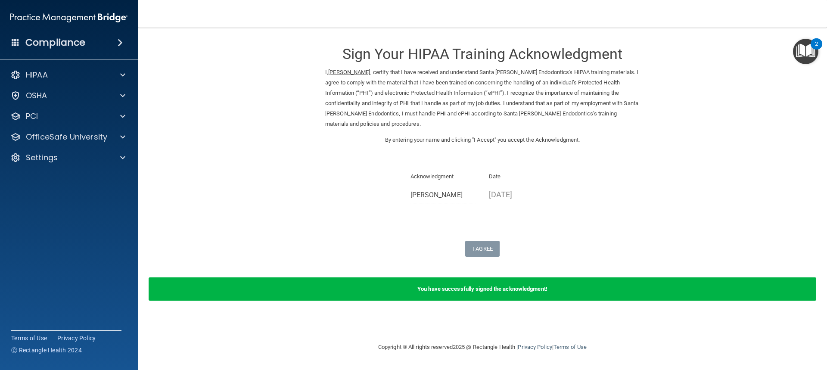
drag, startPoint x: 674, startPoint y: 136, endPoint x: 684, endPoint y: 134, distance: 10.6
click at [678, 137] on form "Sign Your HIPAA Training Acknowledgment I, [PERSON_NAME] , certify that I have …" at bounding box center [482, 173] width 655 height 275
click at [539, 286] on b "You have successfully signed the acknowledgment!" at bounding box center [482, 289] width 130 height 6
click at [611, 111] on p "I, [PERSON_NAME] , certify that I have received and understand Santa [PERSON_NA…" at bounding box center [482, 98] width 314 height 62
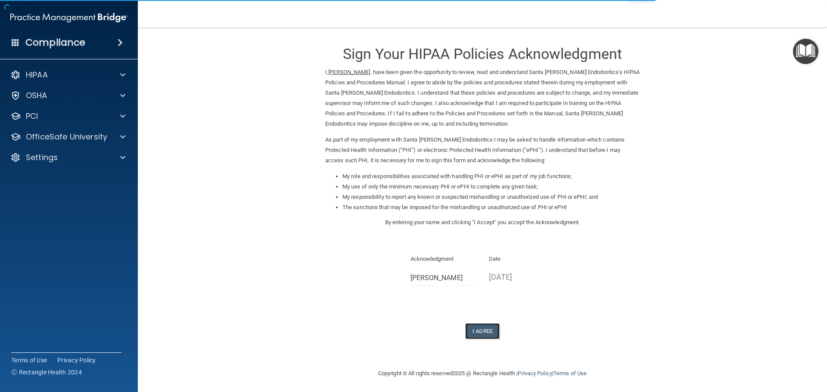
click at [483, 335] on button "I Agree" at bounding box center [482, 331] width 34 height 16
click at [484, 333] on button "I Agree" at bounding box center [482, 331] width 34 height 16
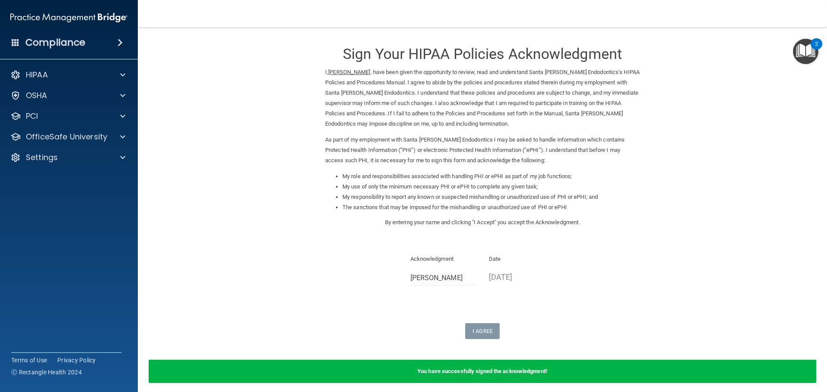
click at [331, 266] on div "Acknowledgment [PERSON_NAME] Date [DATE]" at bounding box center [482, 273] width 314 height 38
click at [91, 74] on div "HIPAA" at bounding box center [57, 75] width 107 height 10
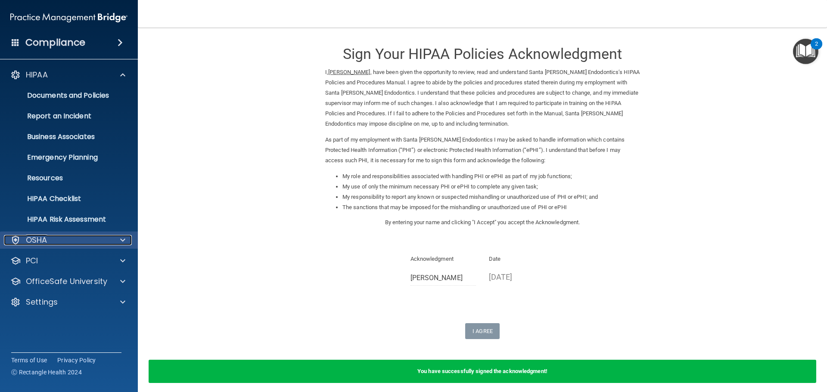
click at [87, 244] on div "OSHA" at bounding box center [57, 240] width 107 height 10
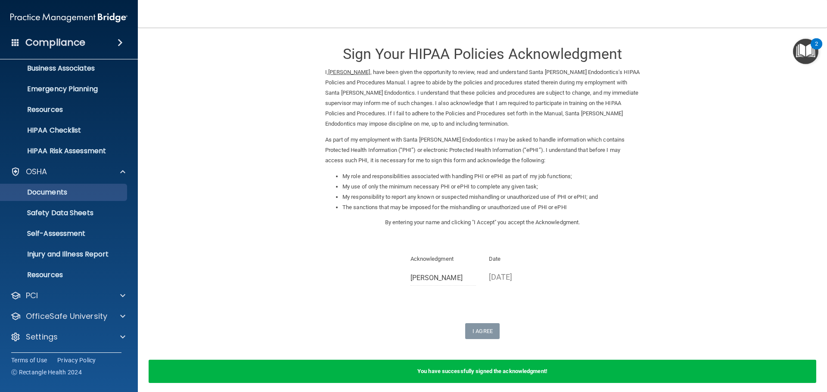
click at [89, 183] on ul "Documents Safety Data Sheets Self-Assessment Injury and Illness Report Resources" at bounding box center [69, 231] width 156 height 103
click at [89, 198] on link "Documents" at bounding box center [59, 192] width 136 height 17
